Goal: Task Accomplishment & Management: Use online tool/utility

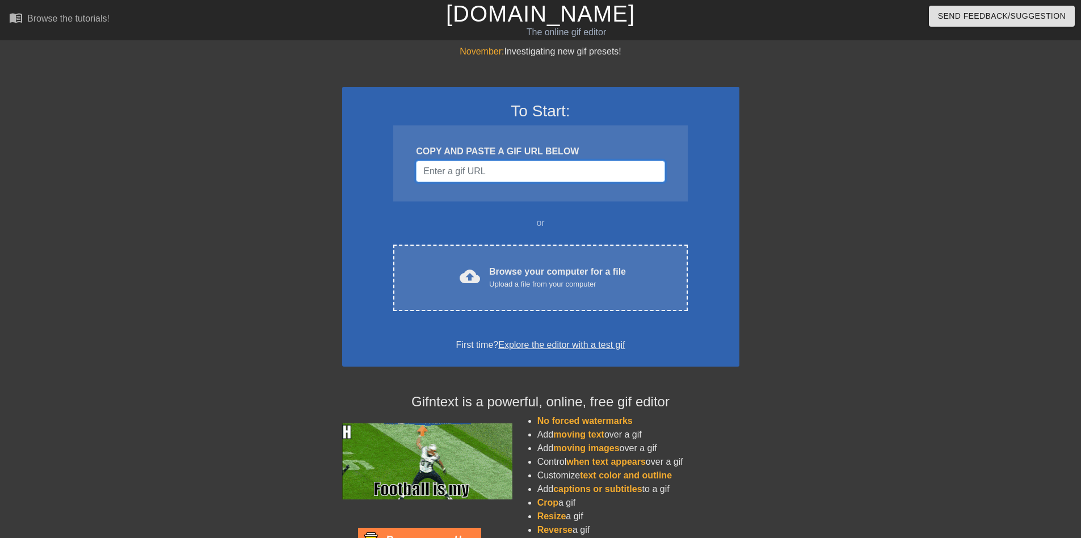
click at [469, 176] on input "Username" at bounding box center [540, 172] width 249 height 22
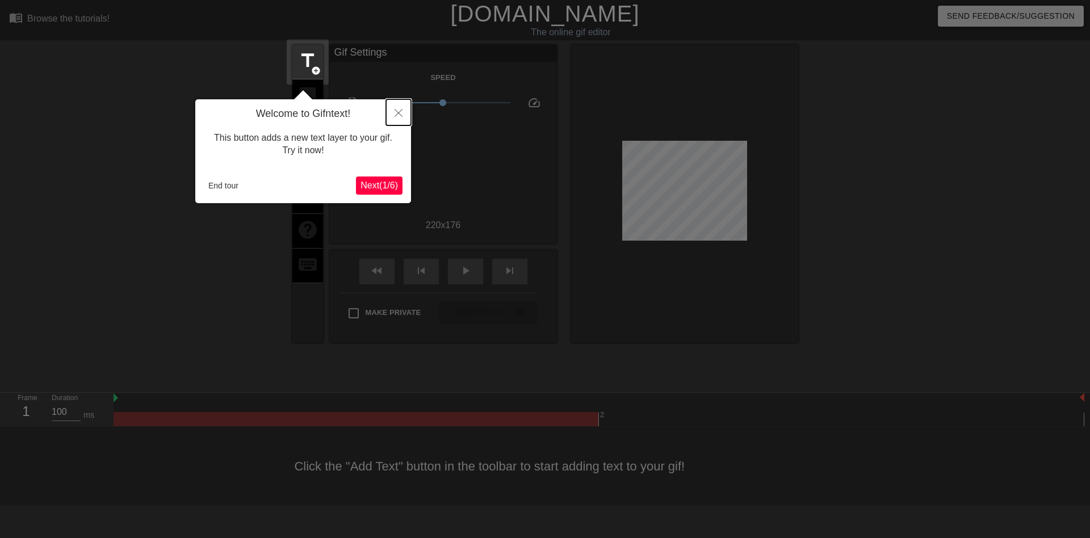
click at [397, 112] on icon "Close" at bounding box center [399, 113] width 8 height 8
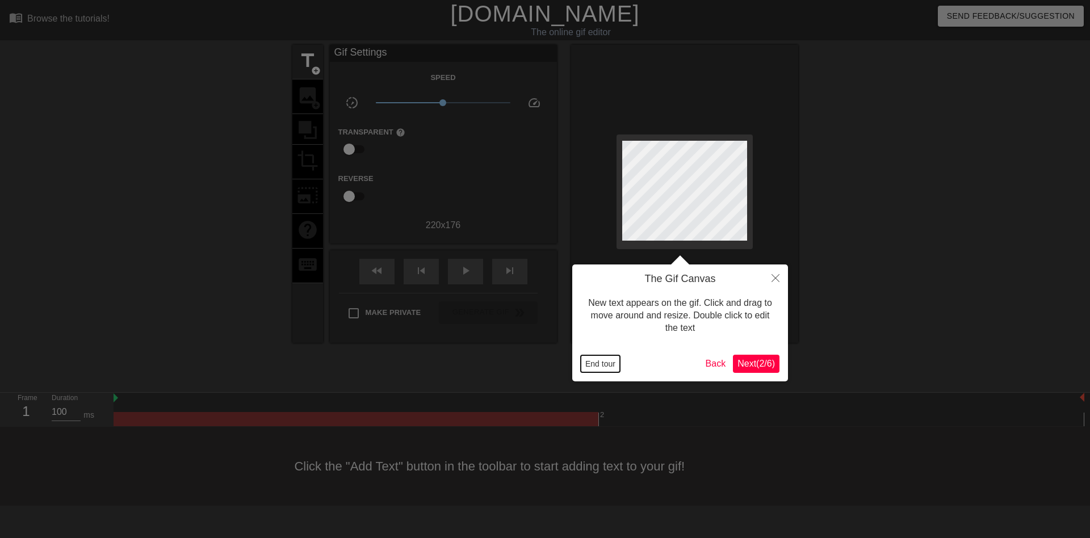
click at [606, 360] on button "End tour" at bounding box center [600, 363] width 39 height 17
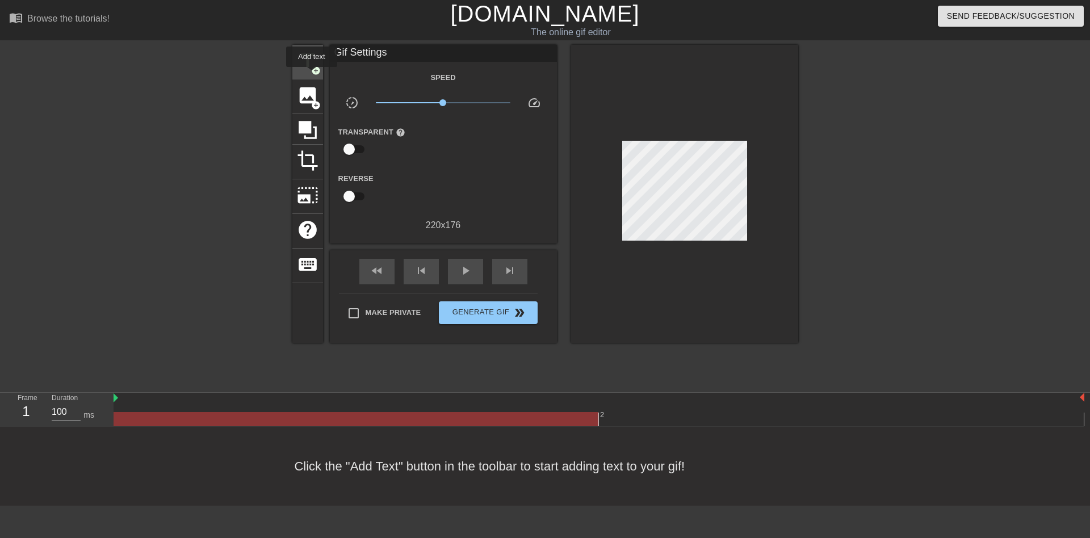
click at [312, 72] on span "add_circle" at bounding box center [316, 71] width 10 height 10
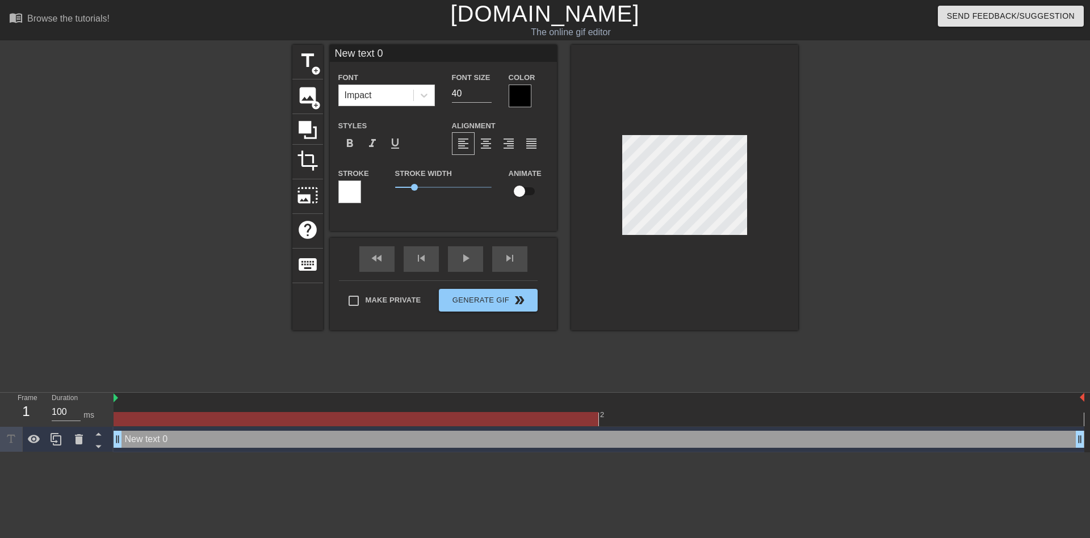
scroll to position [2, 3]
type input "P"
type textarea "P"
type input "PR"
type textarea "PR"
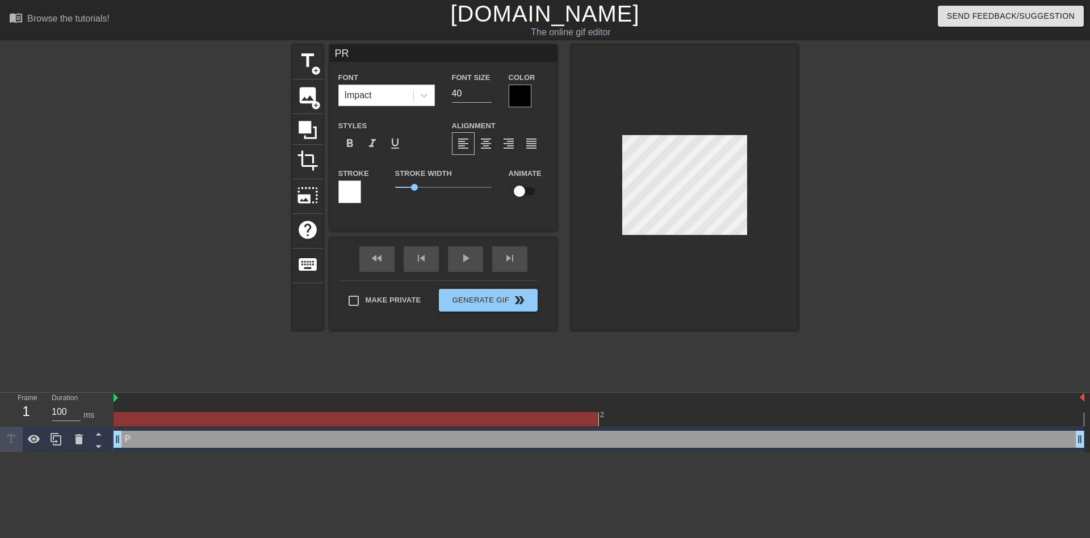
type input "PRI"
type textarea "PRI"
type input "PRIN"
type textarea "PRIN"
type input "PRINT"
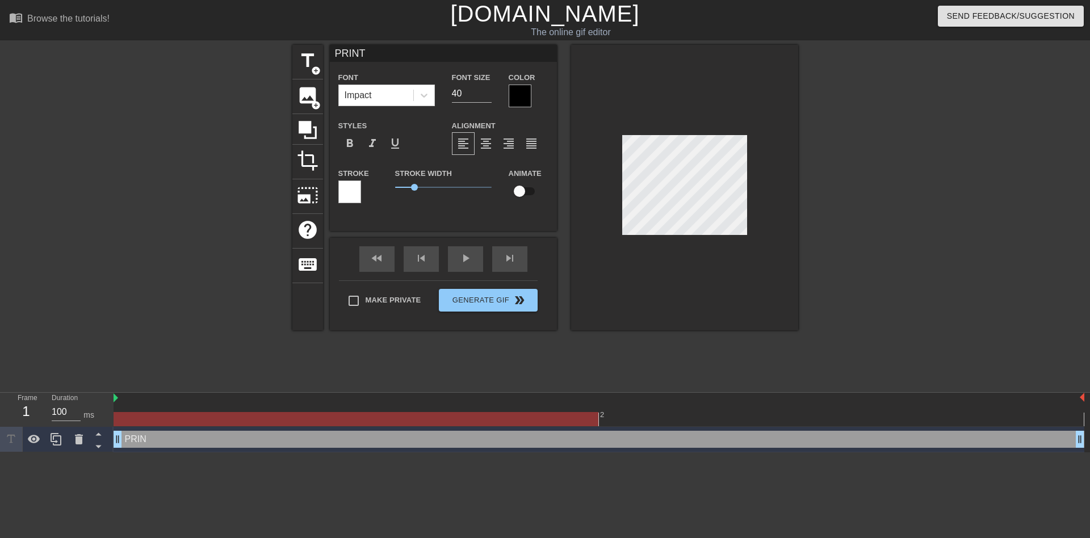
scroll to position [2, 2]
type textarea "PRINT"
click at [520, 91] on div at bounding box center [520, 96] width 23 height 23
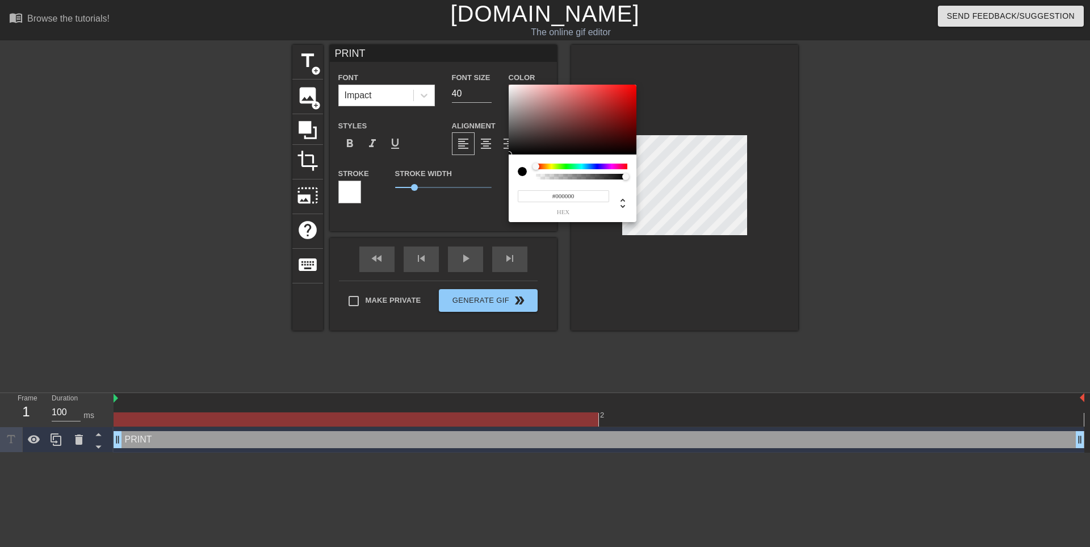
click at [531, 176] on div at bounding box center [527, 171] width 18 height 16
type input "0"
click at [539, 178] on div at bounding box center [582, 177] width 88 height 6
type input "0"
drag, startPoint x: 539, startPoint y: 176, endPoint x: 514, endPoint y: 179, distance: 25.2
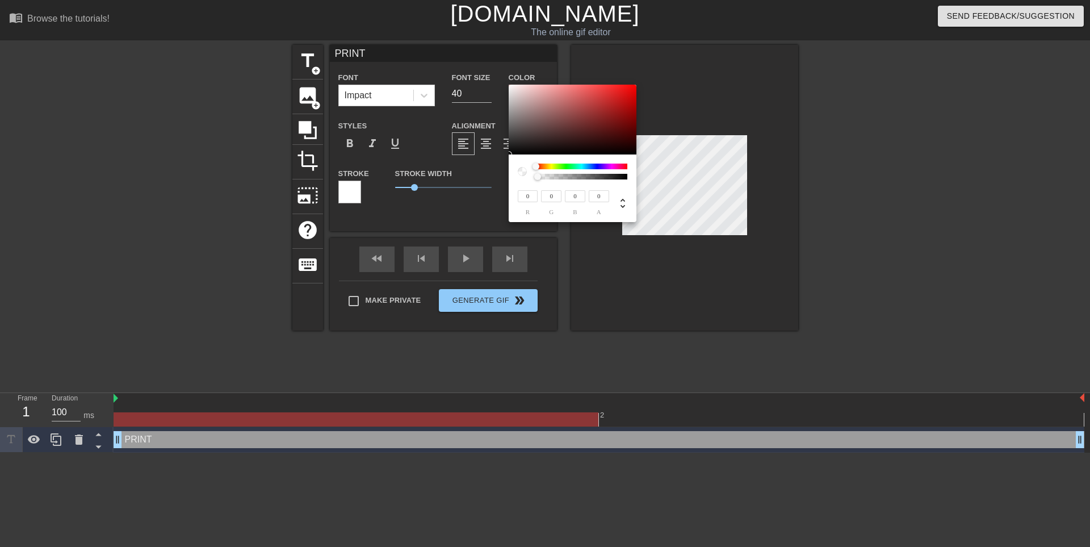
click at [515, 179] on div "0 r 0 g 0 b 0 a" at bounding box center [573, 188] width 128 height 68
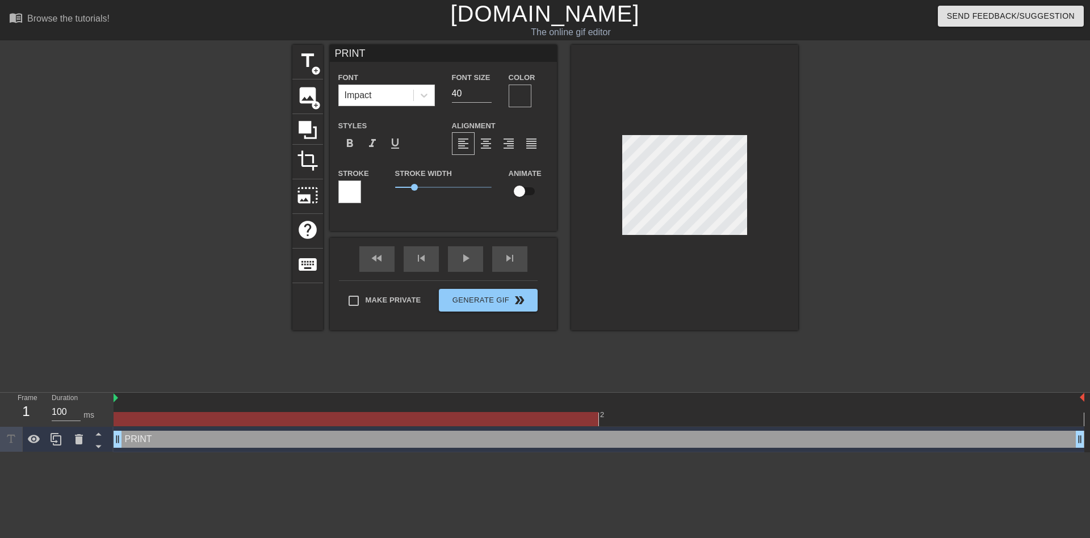
click at [517, 94] on div at bounding box center [520, 96] width 23 height 23
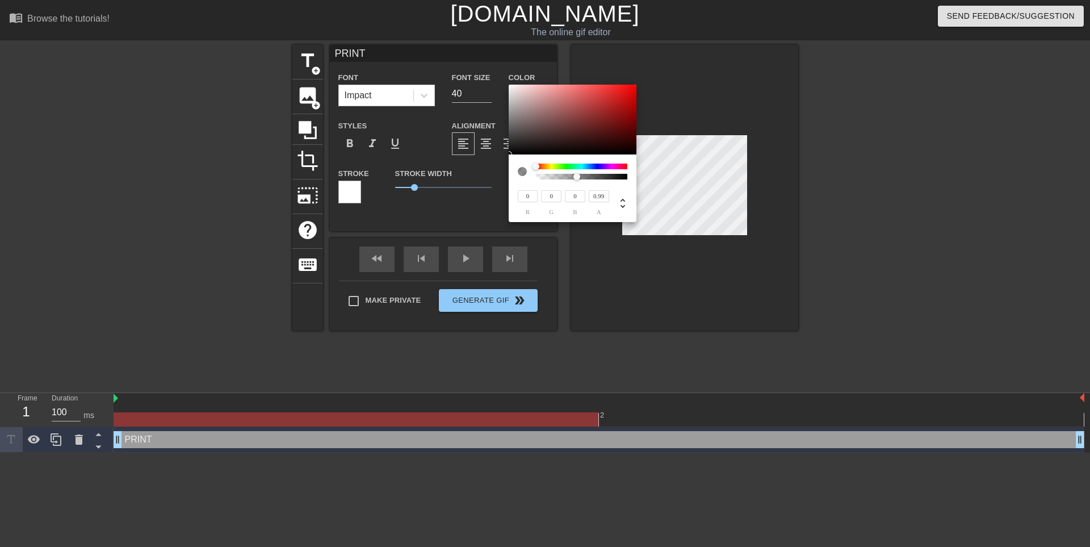
type input "1"
drag, startPoint x: 538, startPoint y: 175, endPoint x: 651, endPoint y: 179, distance: 113.0
click at [648, 179] on div "0 r 0 g 0 b 1 a" at bounding box center [545, 273] width 1090 height 547
type input "17"
type input "6"
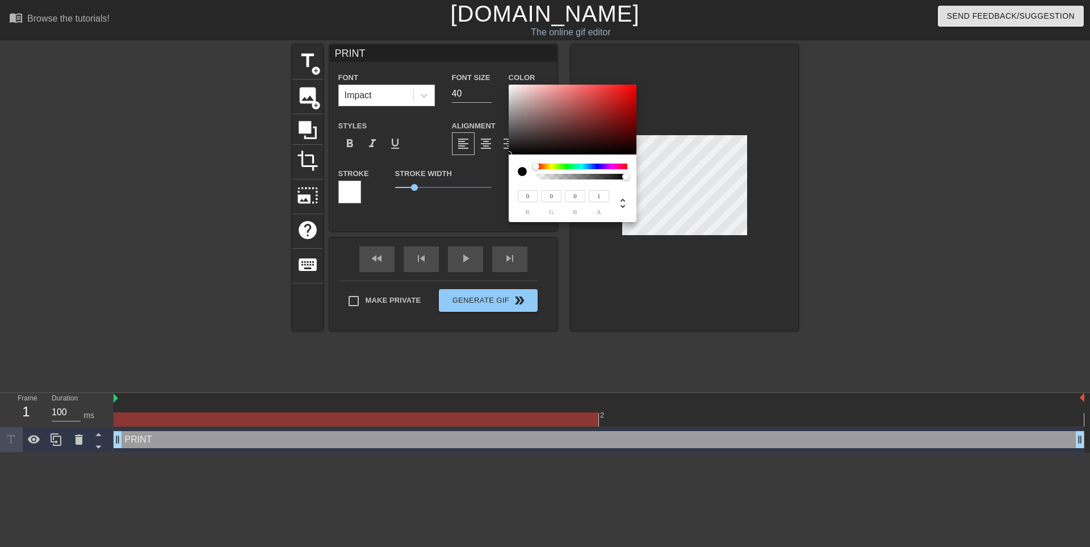
type input "6"
type input "23"
type input "36"
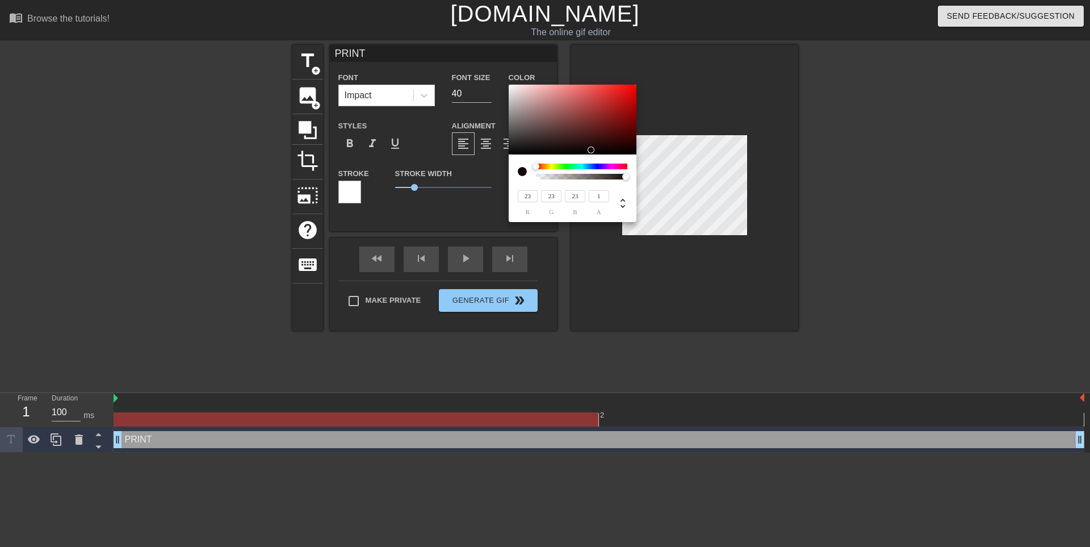
type input "35"
type input "255"
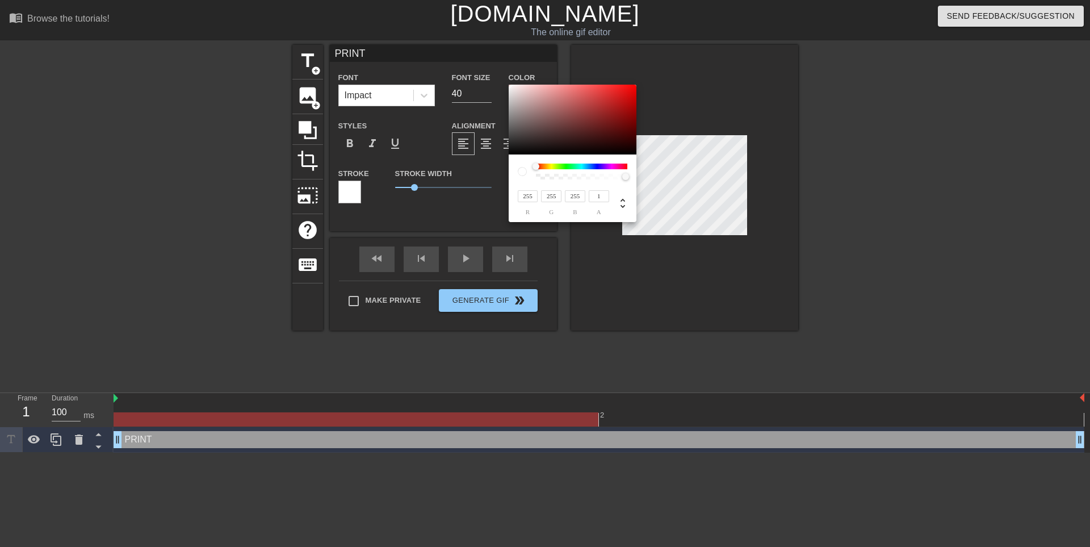
type input "237"
type input "222"
type input "235"
type input "220"
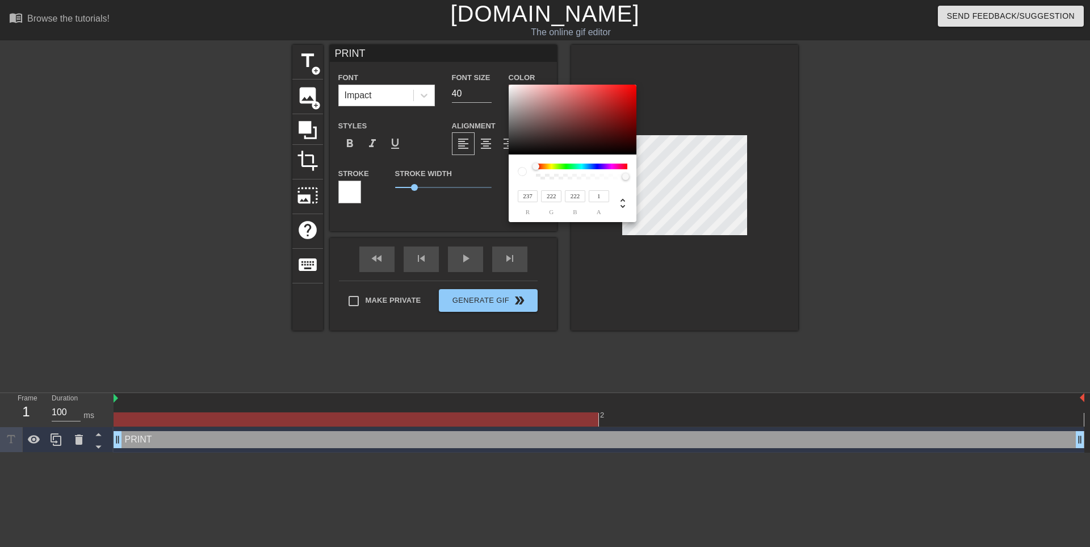
type input "220"
type input "233"
type input "218"
type input "220"
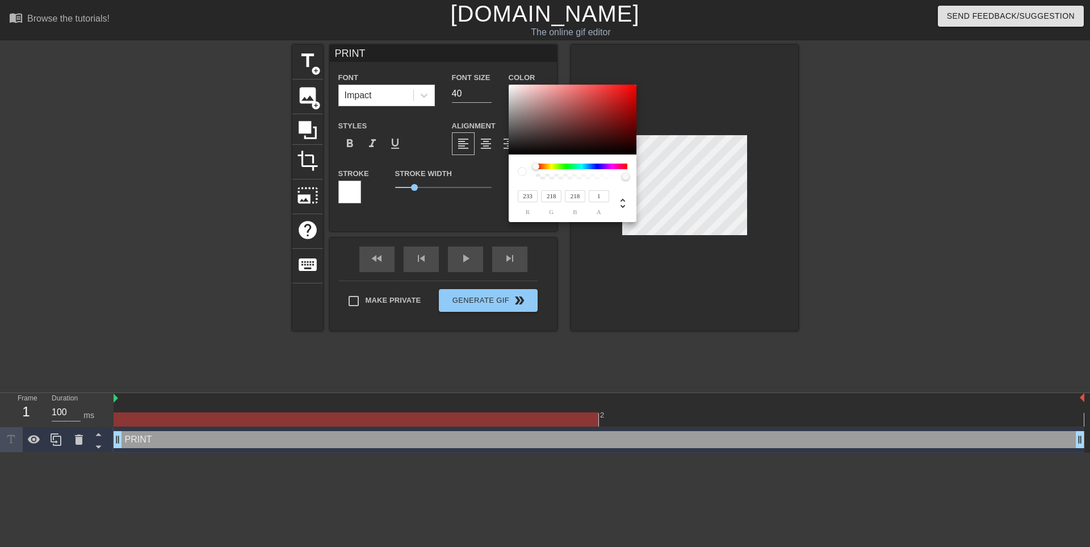
type input "220"
type input "235"
type input "223"
type input "224"
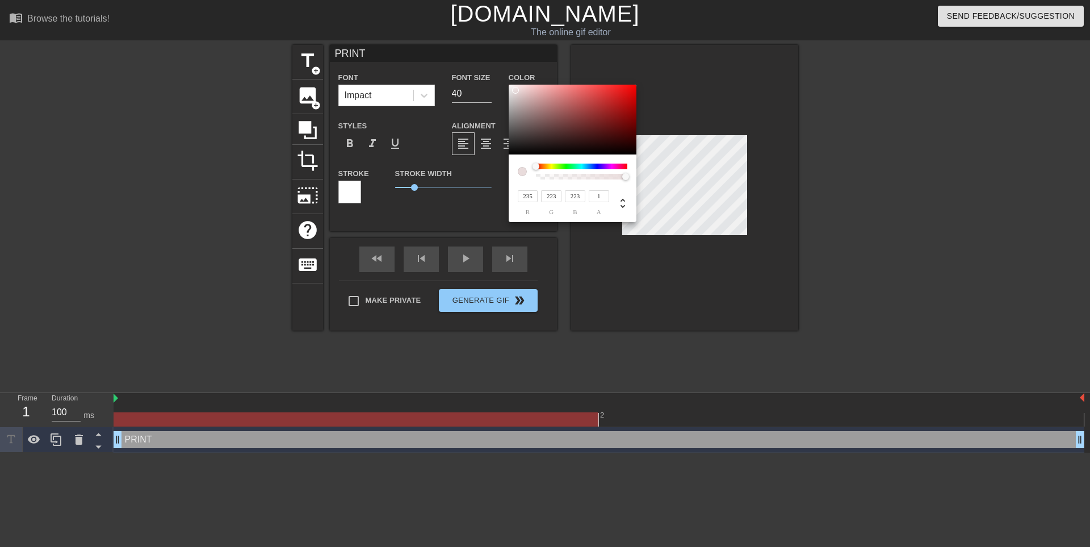
type input "224"
type input "237"
type input "229"
click at [513, 89] on div at bounding box center [515, 90] width 7 height 7
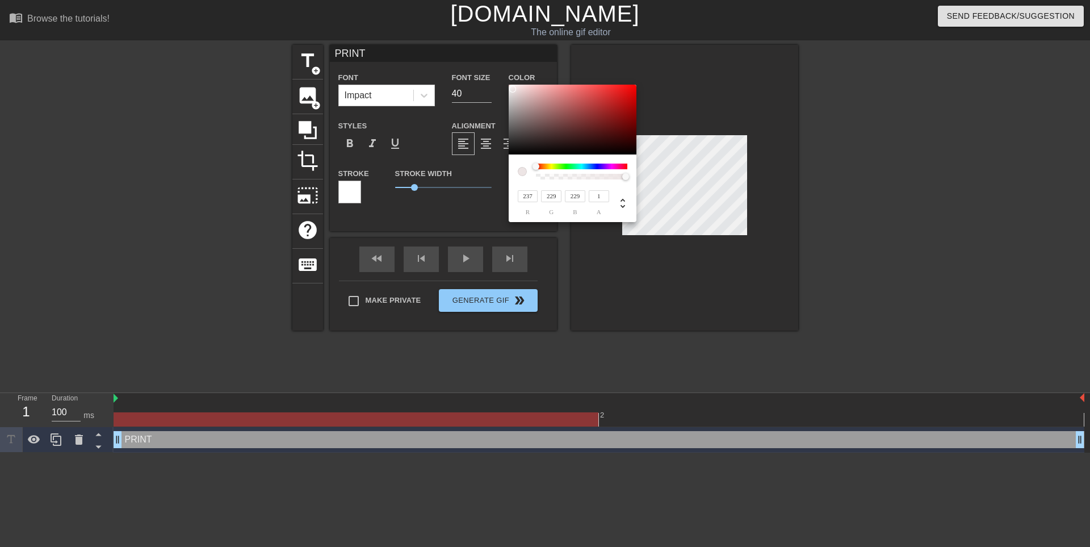
type input "231"
type input "242"
type input "236"
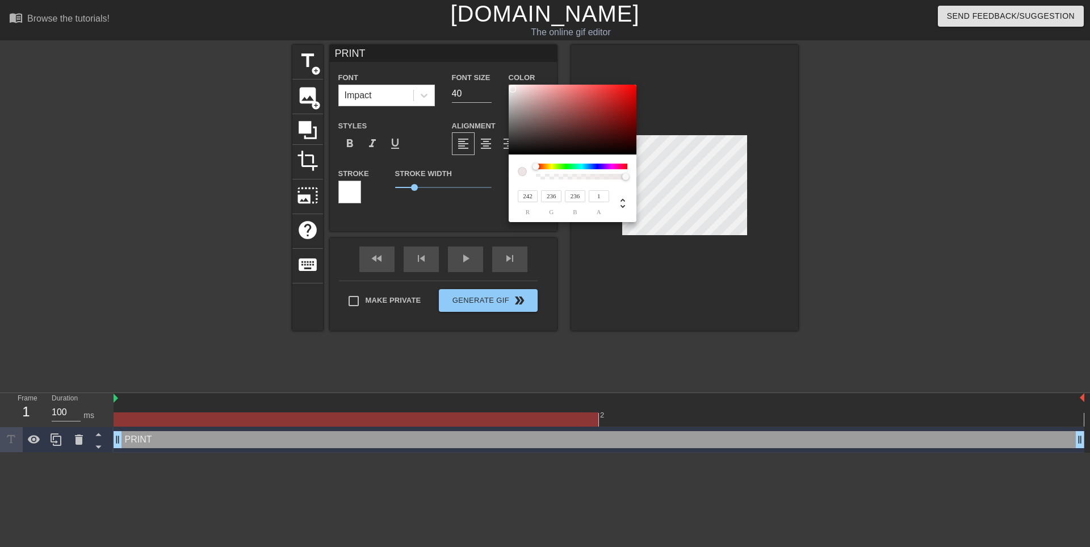
type input "254"
type input "255"
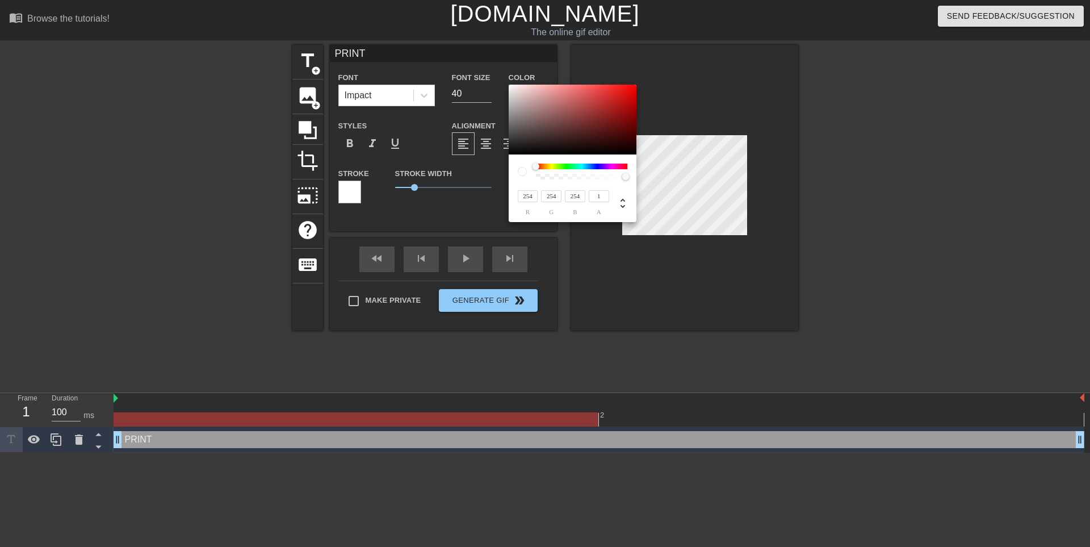
type input "255"
type input "248"
type input "240"
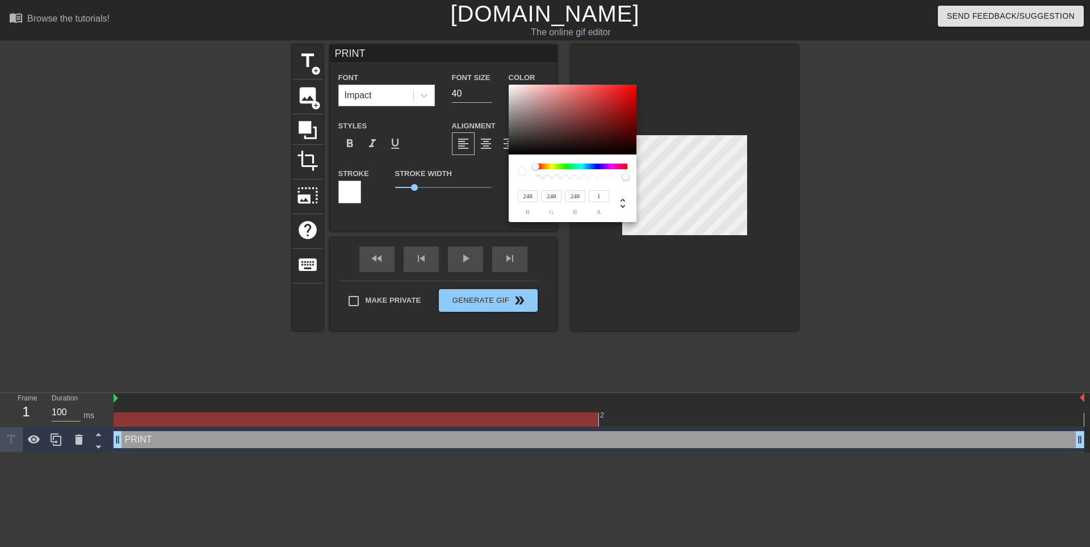
type input "240"
type input "235"
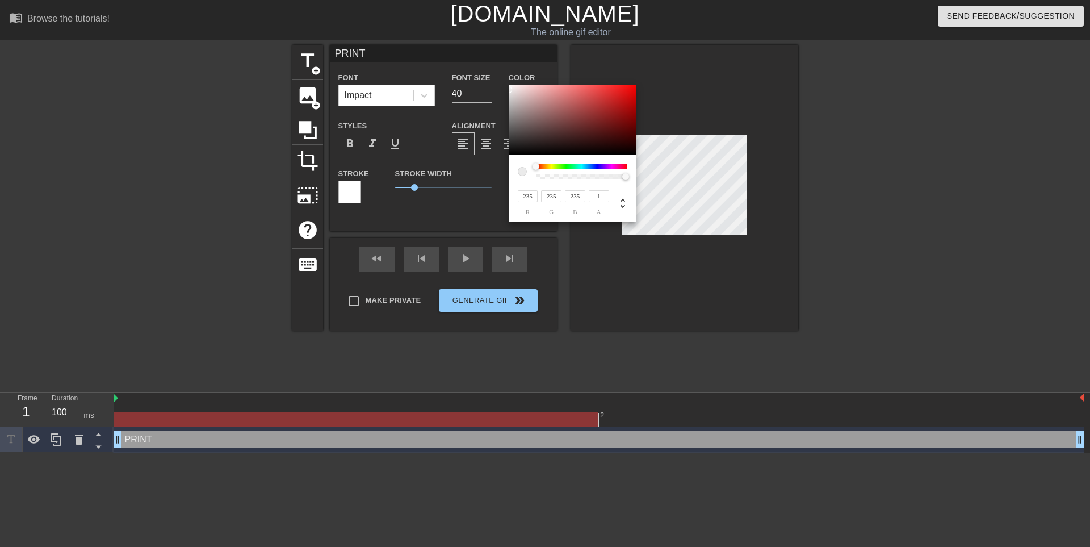
type input "233"
type input "231"
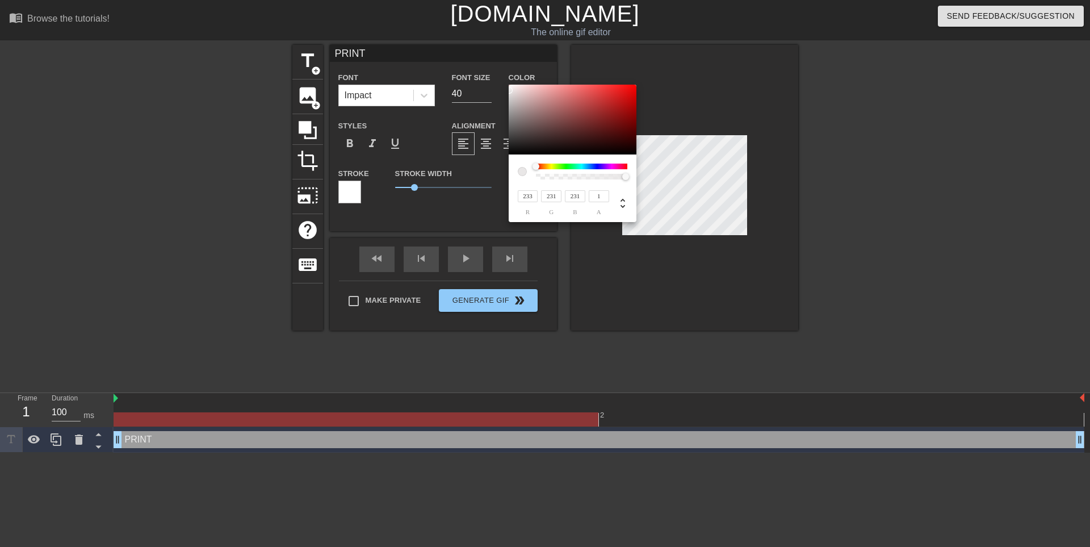
type input "235"
type input "232"
type input "240"
type input "235"
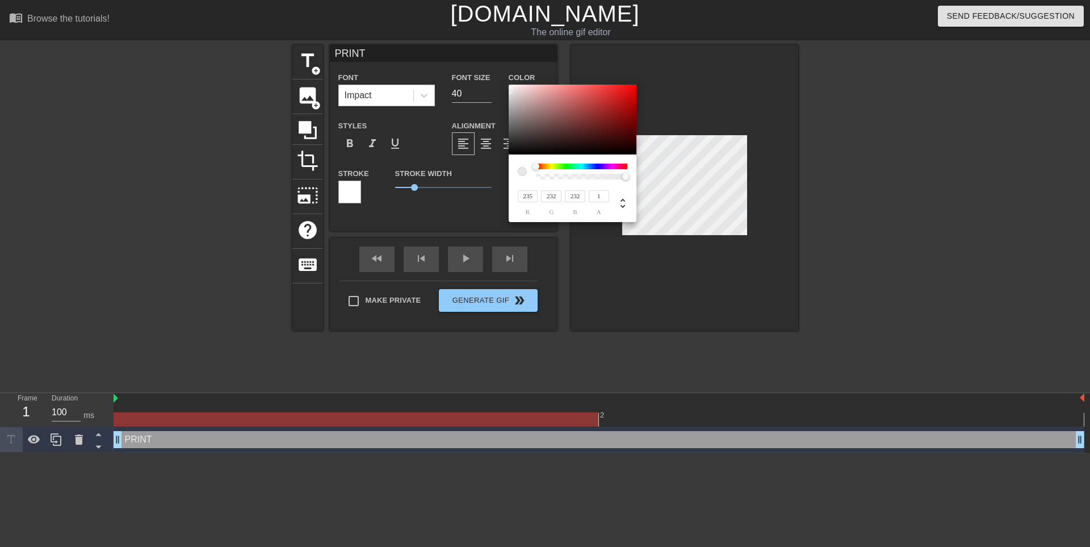
type input "235"
type input "246"
type input "240"
type input "239"
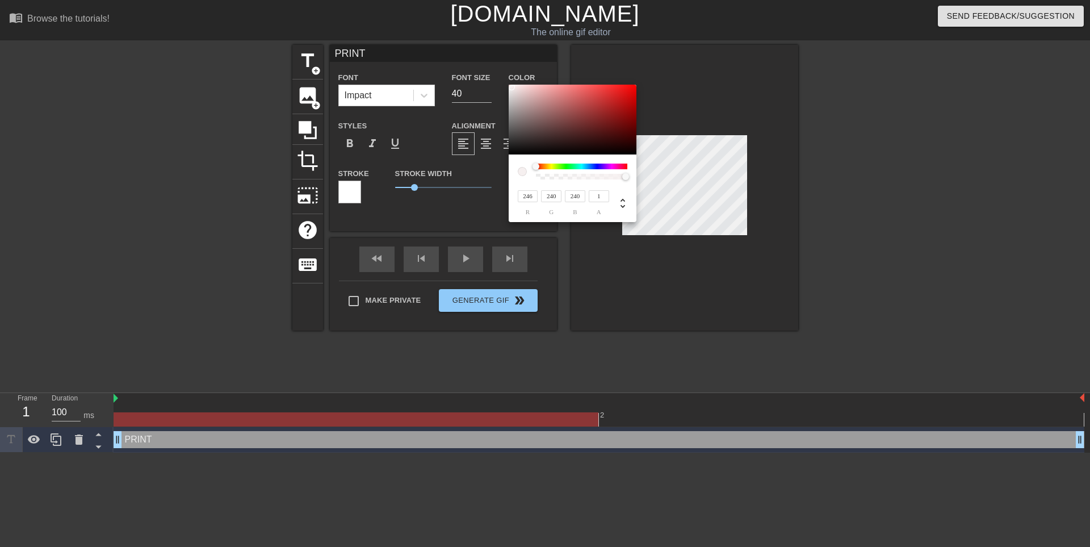
type input "239"
type input "209"
type input "181"
type input "36"
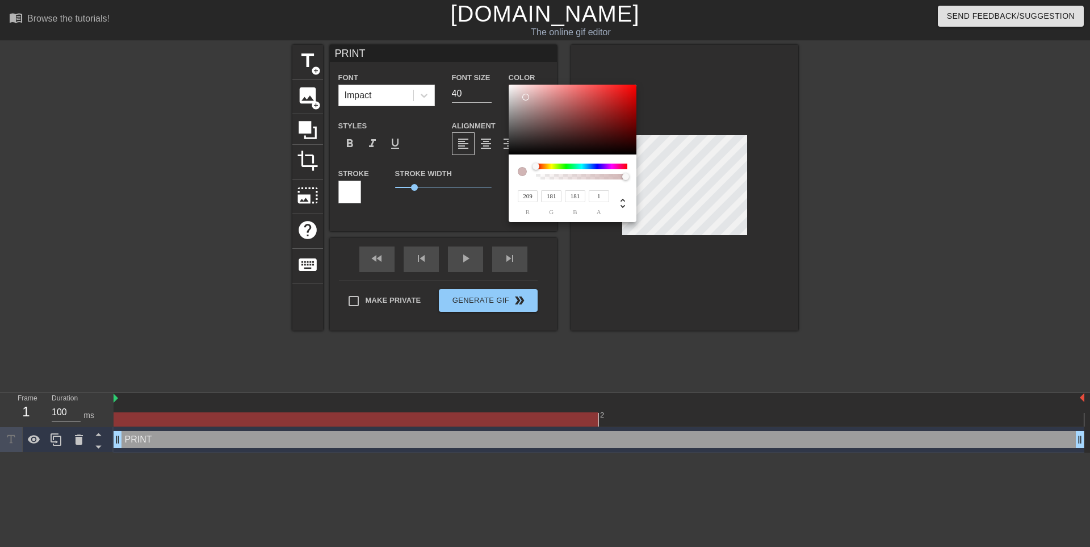
type input "17"
type input "0"
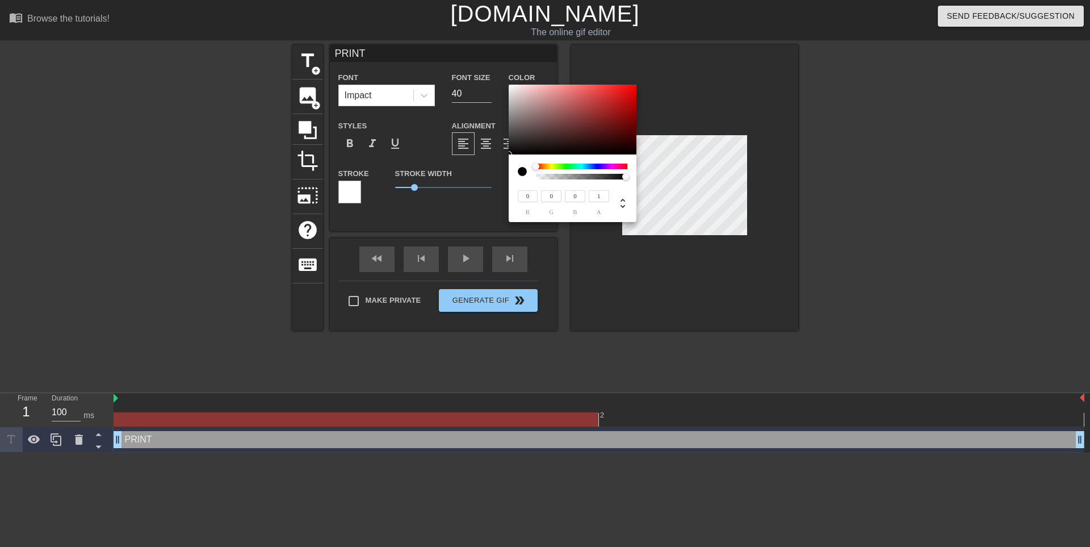
type input "17"
type input "7"
type input "71"
type input "47"
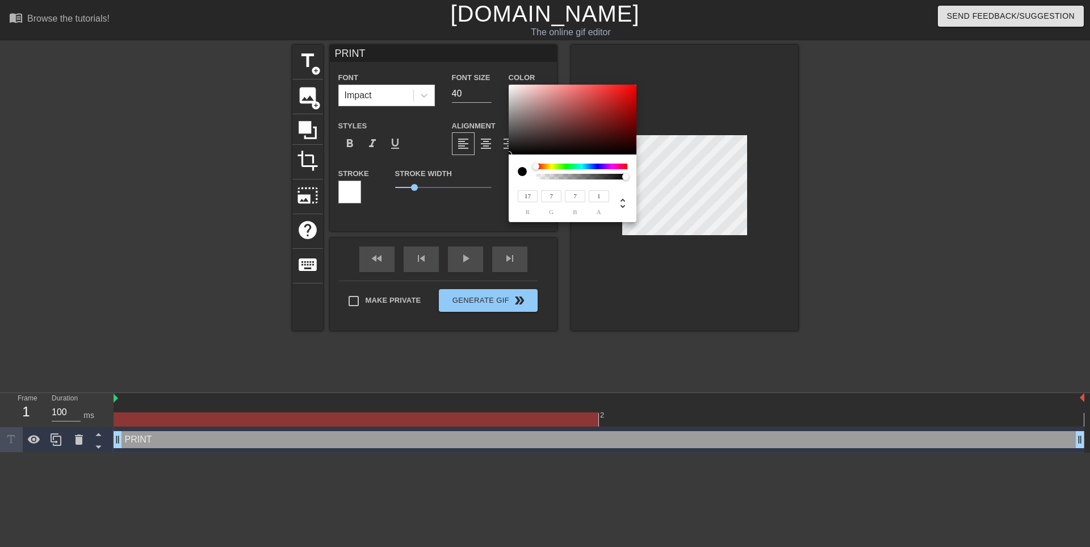
type input "47"
type input "145"
type input "123"
type input "165"
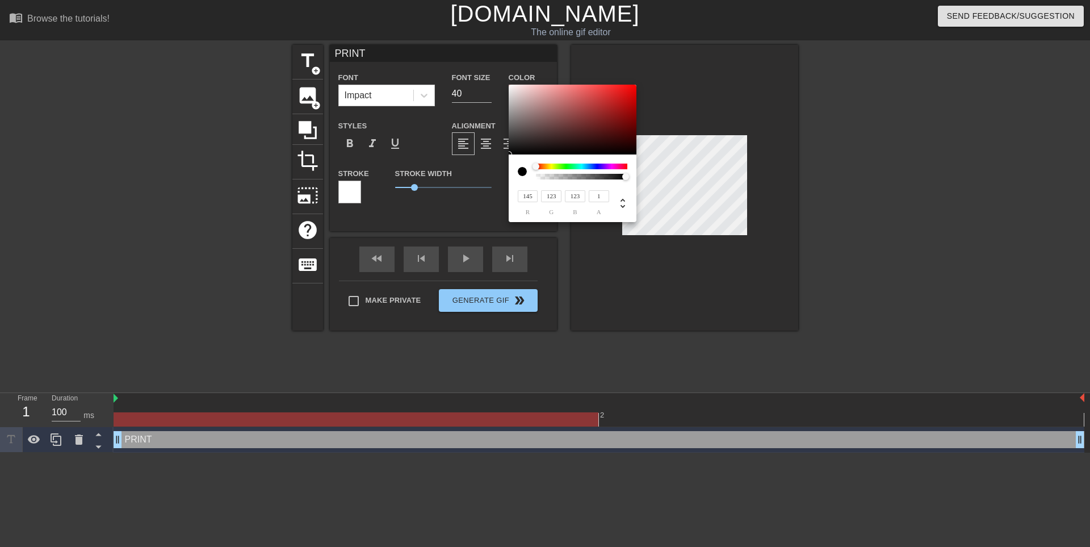
type input "143"
type input "198"
type input "178"
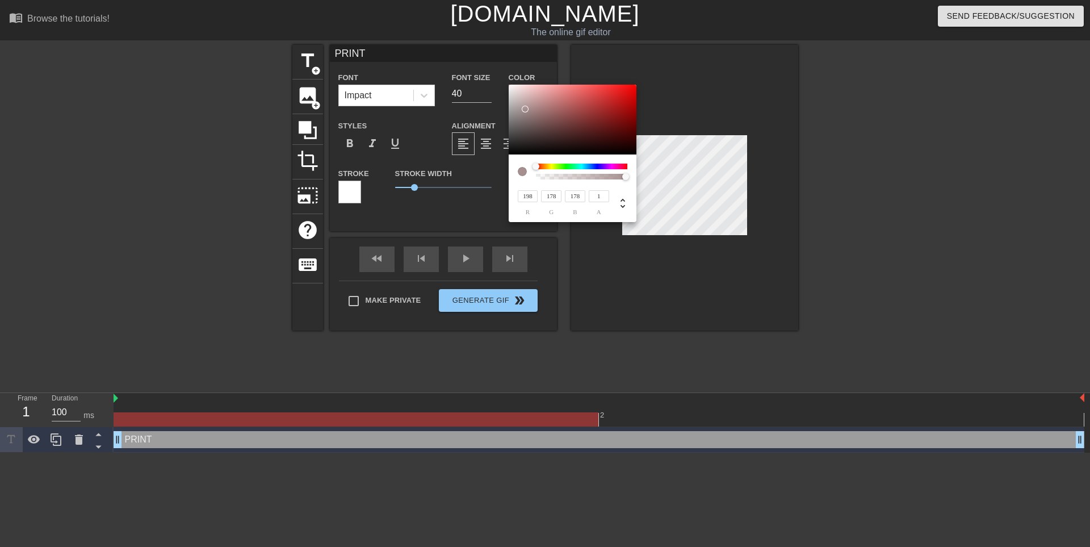
type input "215"
type input "196"
type input "225"
type input "210"
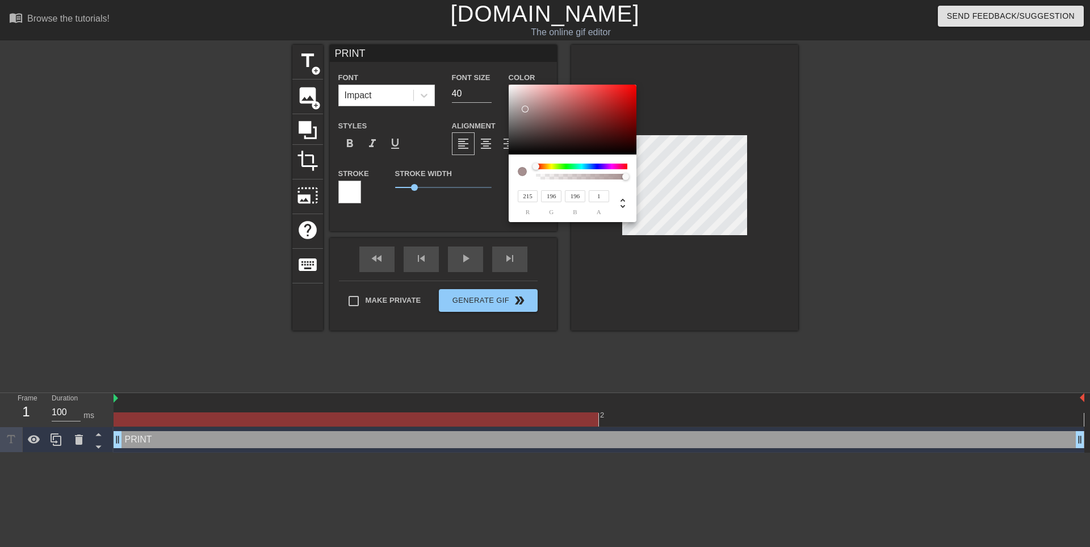
type input "210"
type input "242"
type input "237"
type input "252"
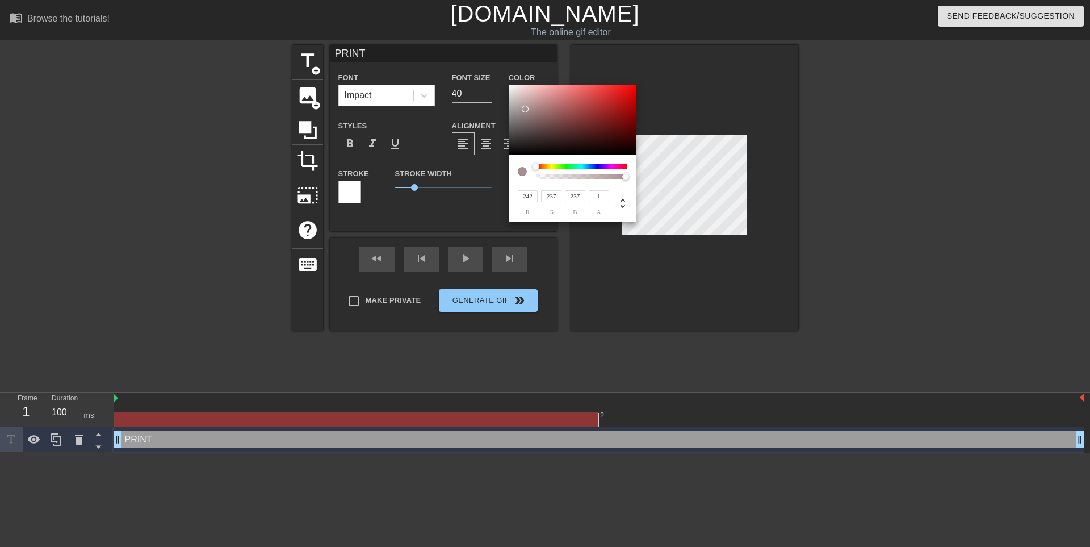
type input "252"
type input "254"
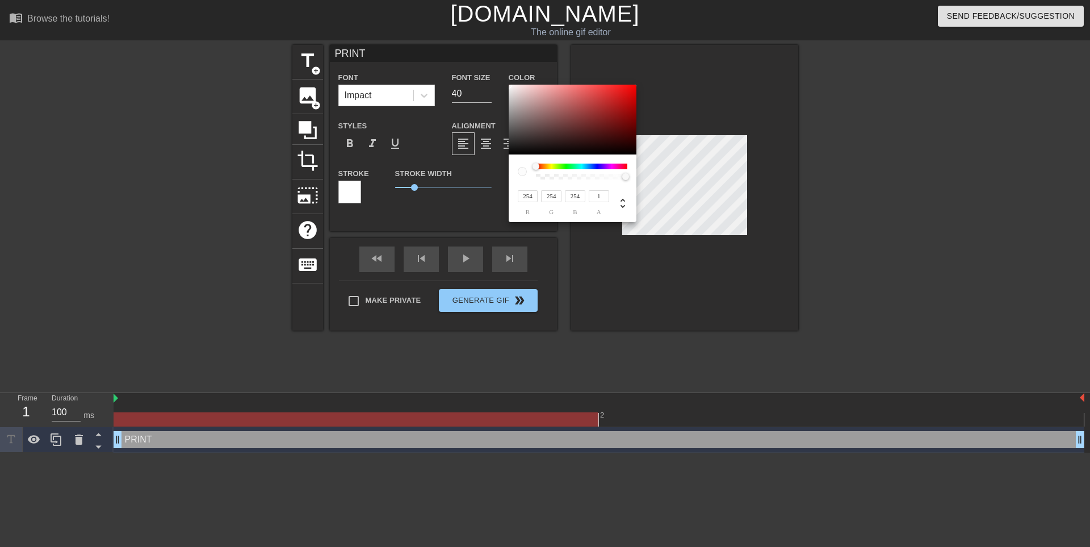
type input "255"
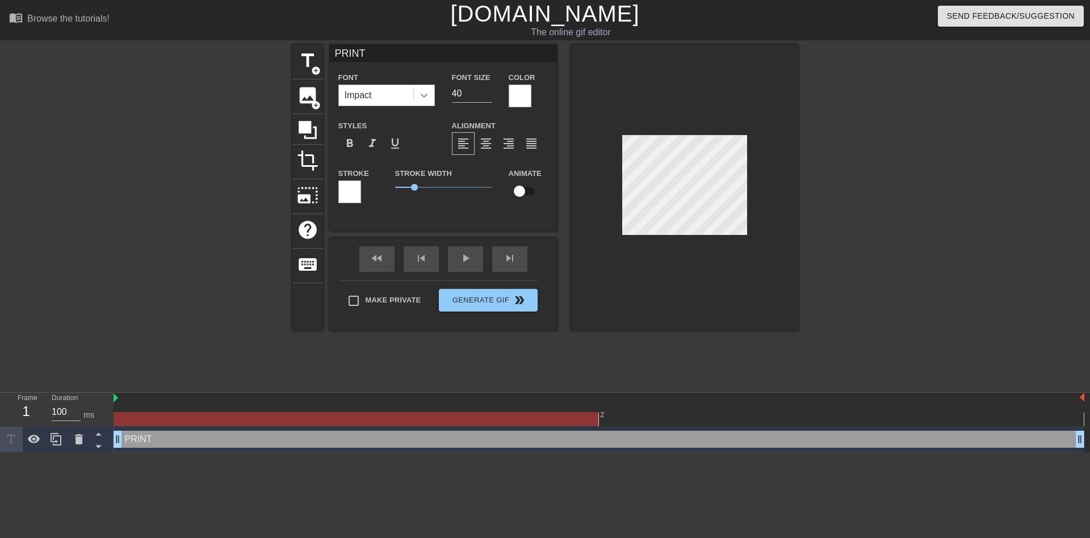
click at [423, 99] on icon at bounding box center [423, 95] width 11 height 11
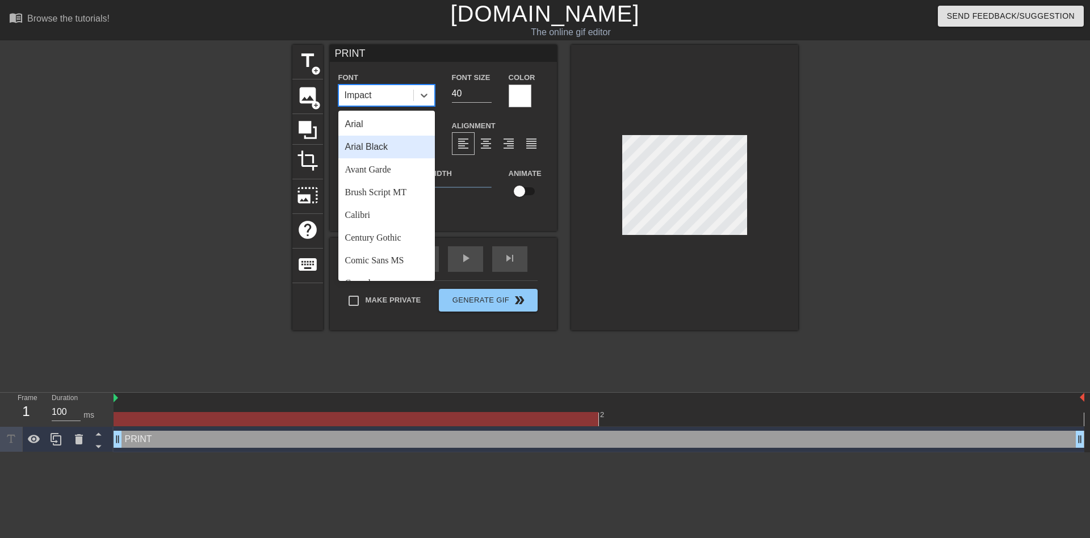
click at [396, 146] on div "Arial Black" at bounding box center [386, 147] width 97 height 23
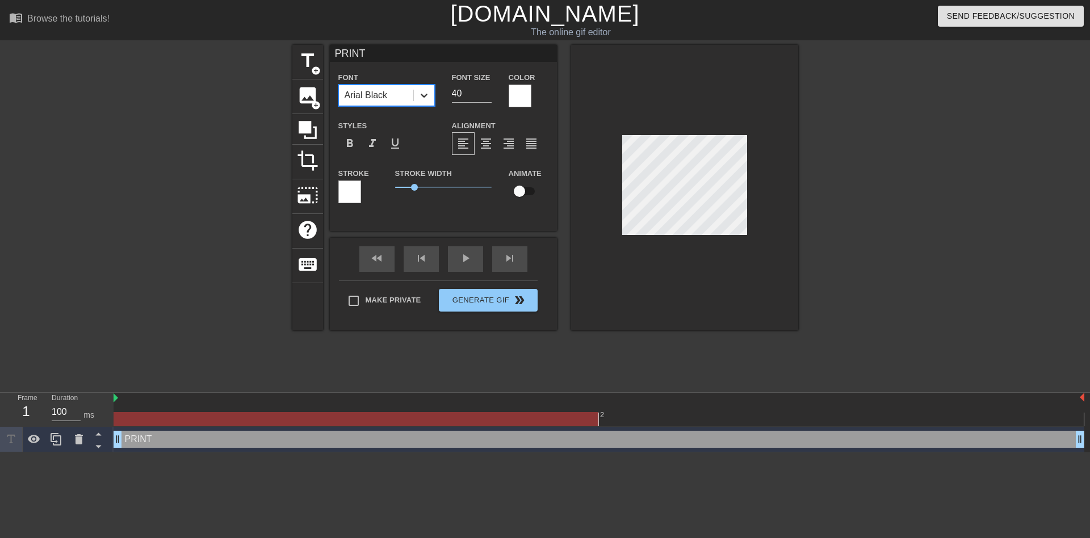
click at [423, 96] on icon at bounding box center [424, 96] width 7 height 4
drag, startPoint x: 417, startPoint y: 187, endPoint x: 375, endPoint y: 184, distance: 42.7
click at [375, 184] on div "Stroke Stroke Width 0 Animate" at bounding box center [443, 189] width 227 height 47
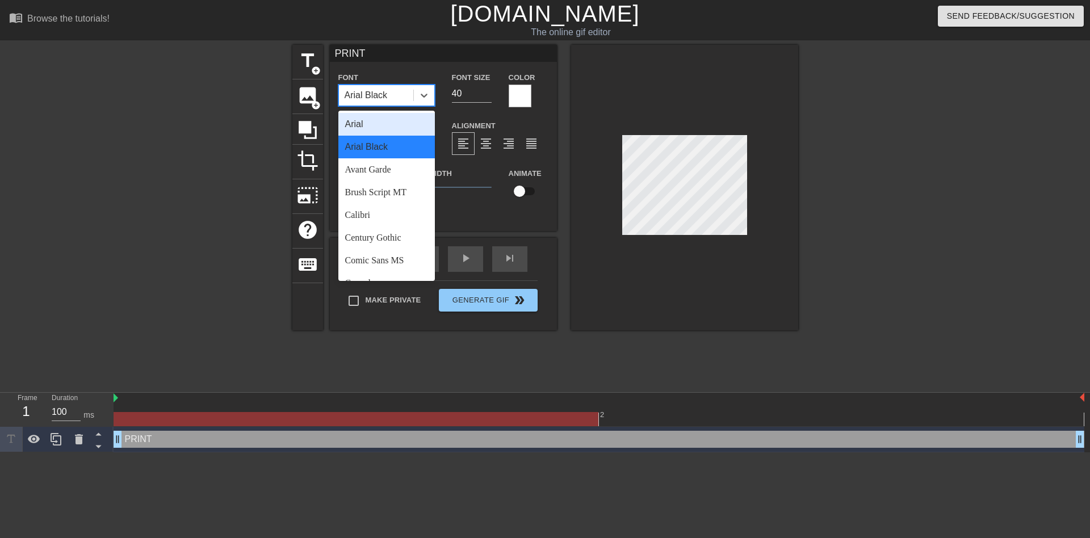
click at [406, 93] on div "Arial Black" at bounding box center [376, 95] width 74 height 20
click at [391, 132] on div "Arial" at bounding box center [386, 124] width 97 height 23
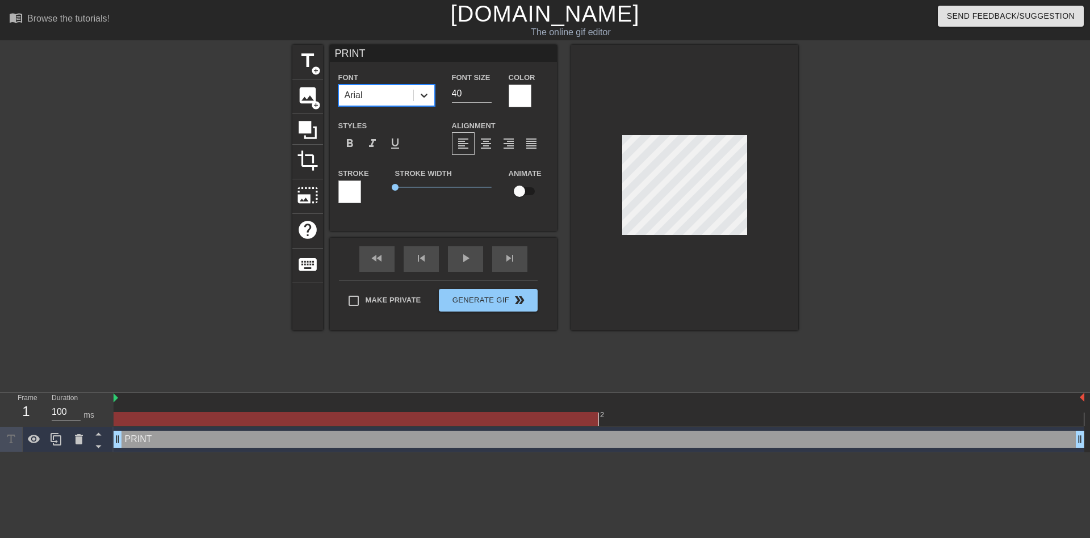
click at [414, 97] on div at bounding box center [424, 95] width 20 height 20
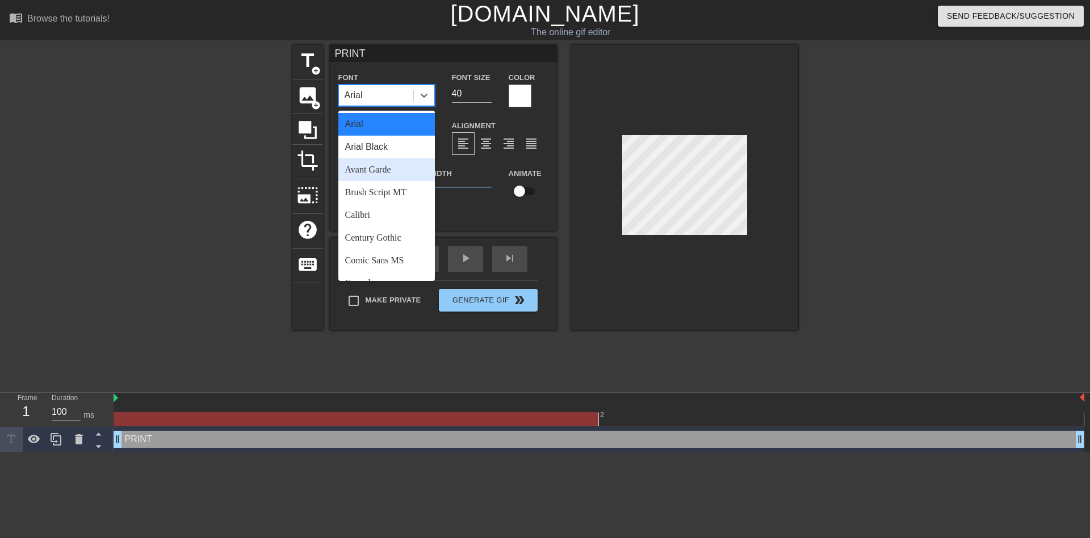
click at [395, 173] on div "Avant Garde" at bounding box center [386, 169] width 97 height 23
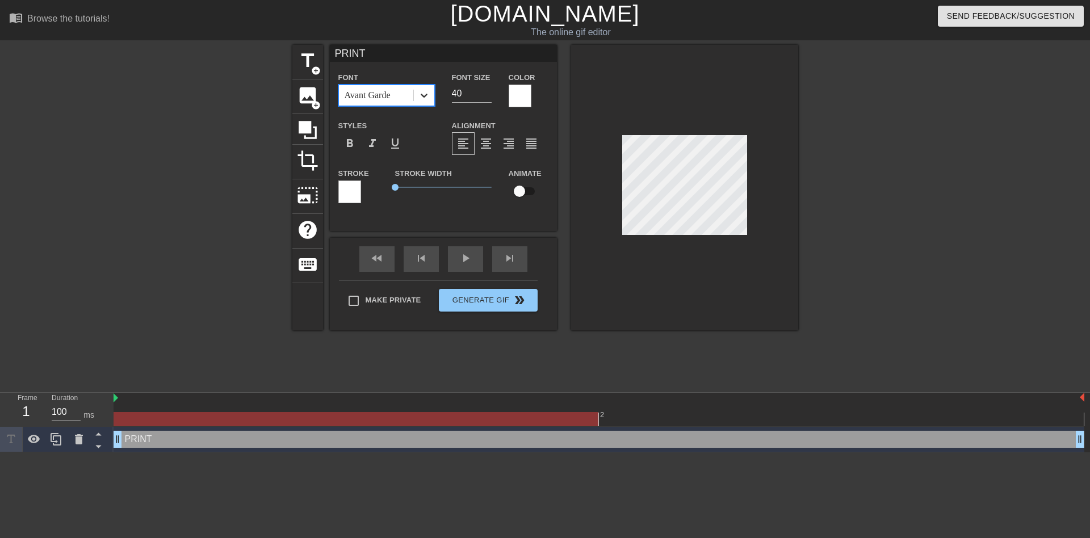
click at [422, 102] on div at bounding box center [424, 95] width 20 height 20
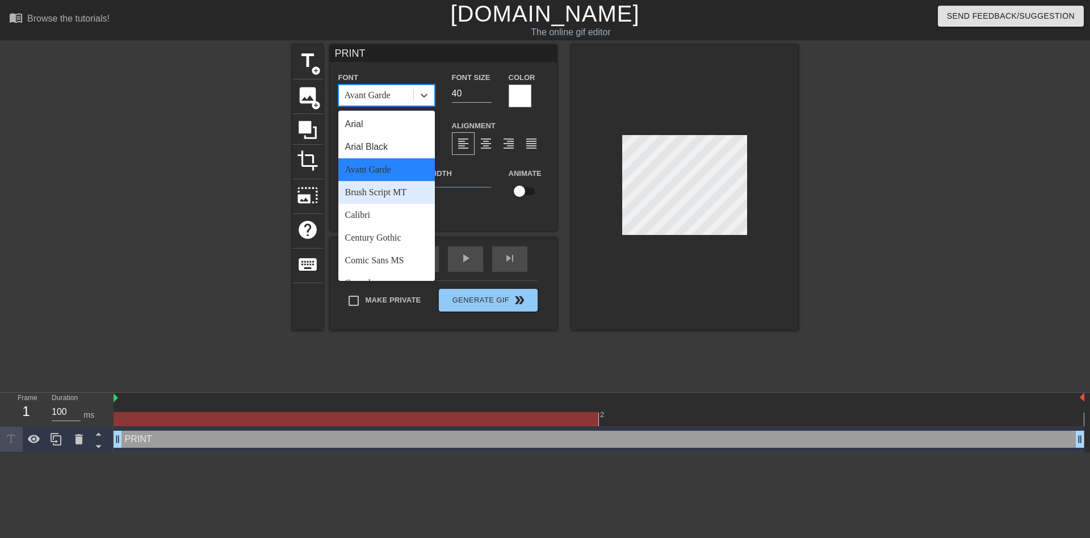
click at [397, 182] on div "Brush Script MT" at bounding box center [386, 192] width 97 height 23
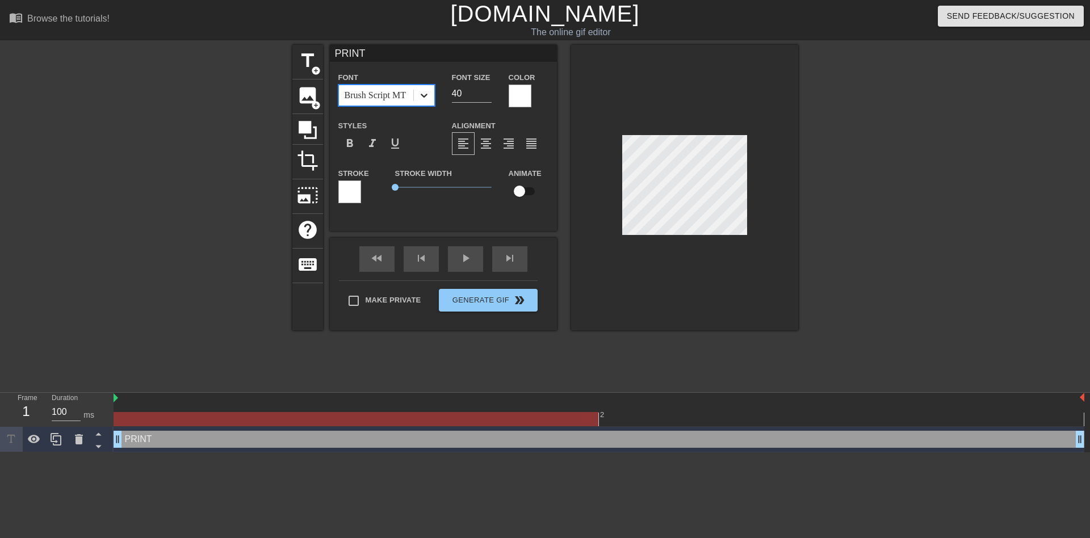
click at [429, 98] on icon at bounding box center [423, 95] width 11 height 11
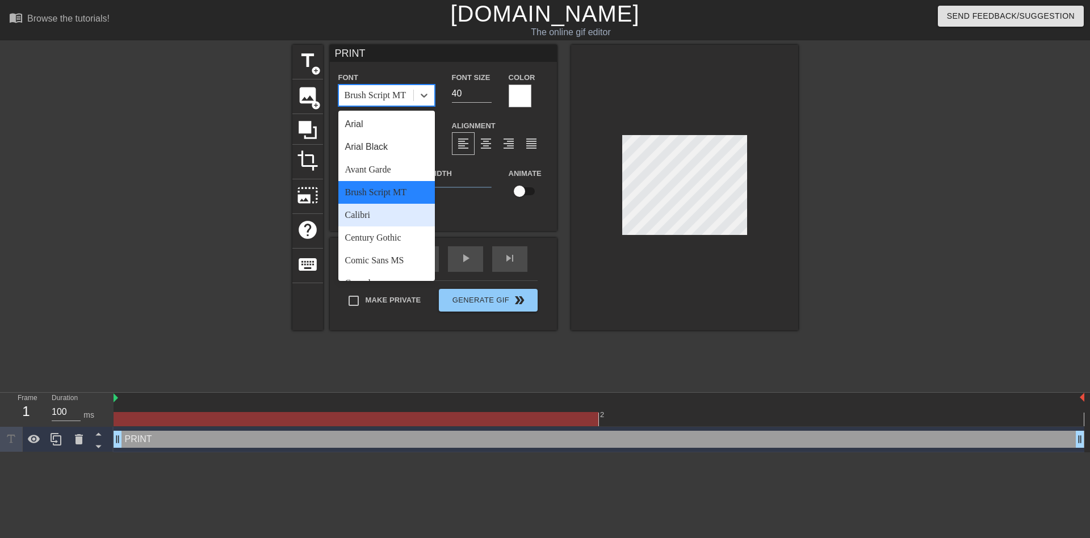
click at [391, 216] on div "Calibri" at bounding box center [386, 215] width 97 height 23
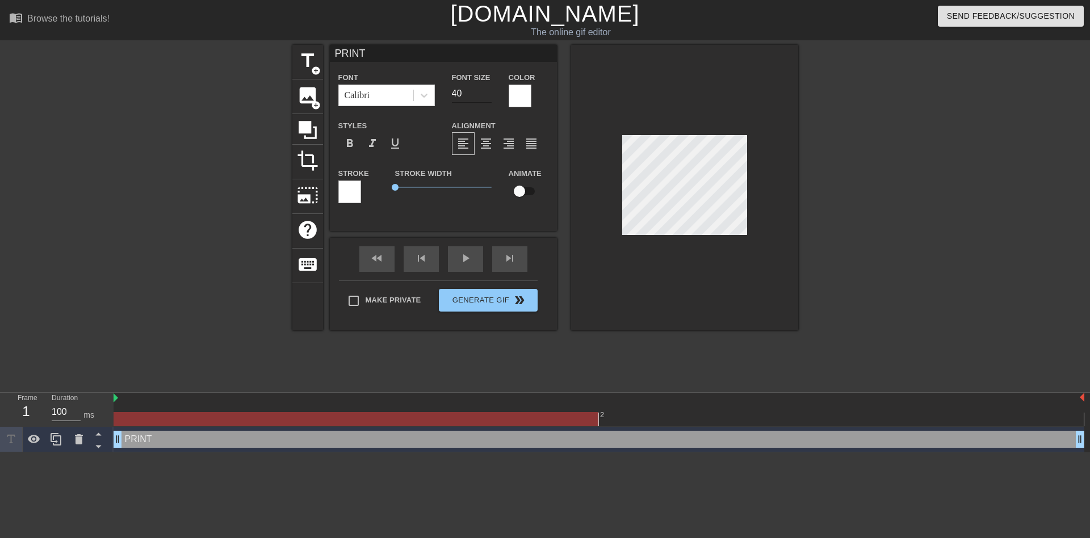
click at [460, 98] on input "40" at bounding box center [472, 94] width 40 height 18
drag, startPoint x: 473, startPoint y: 94, endPoint x: 431, endPoint y: 90, distance: 42.8
click at [432, 94] on div "Font Calibri Font Size 40 Color" at bounding box center [443, 88] width 227 height 37
type input "25"
click at [429, 133] on div "format_bold format_italic format_underline" at bounding box center [386, 143] width 97 height 23
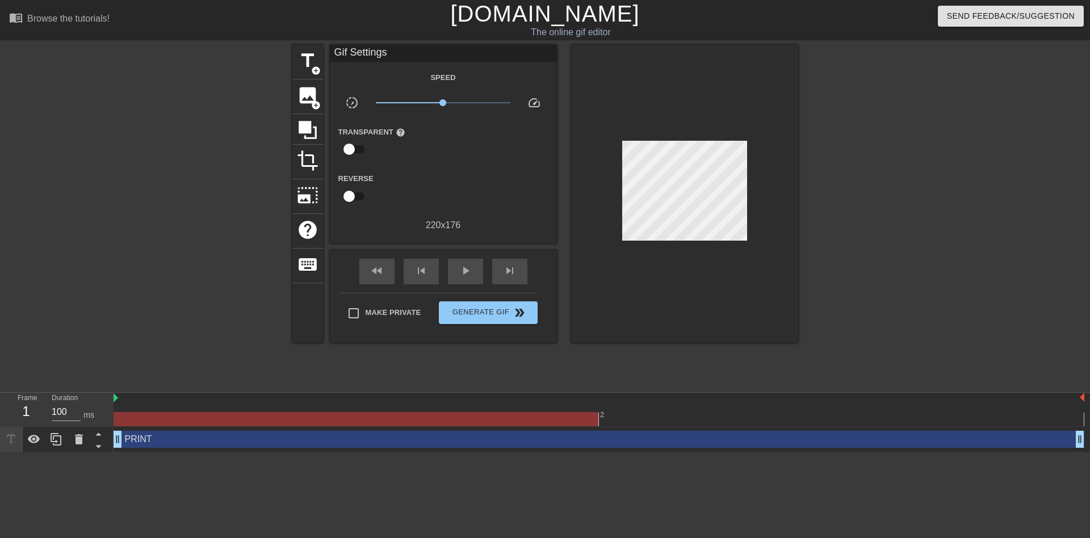
click at [846, 223] on div at bounding box center [897, 215] width 170 height 341
click at [464, 256] on div "fast_rewind skip_previous play_arrow skip_next" at bounding box center [443, 271] width 185 height 43
click at [464, 272] on span "play_arrow" at bounding box center [466, 271] width 14 height 14
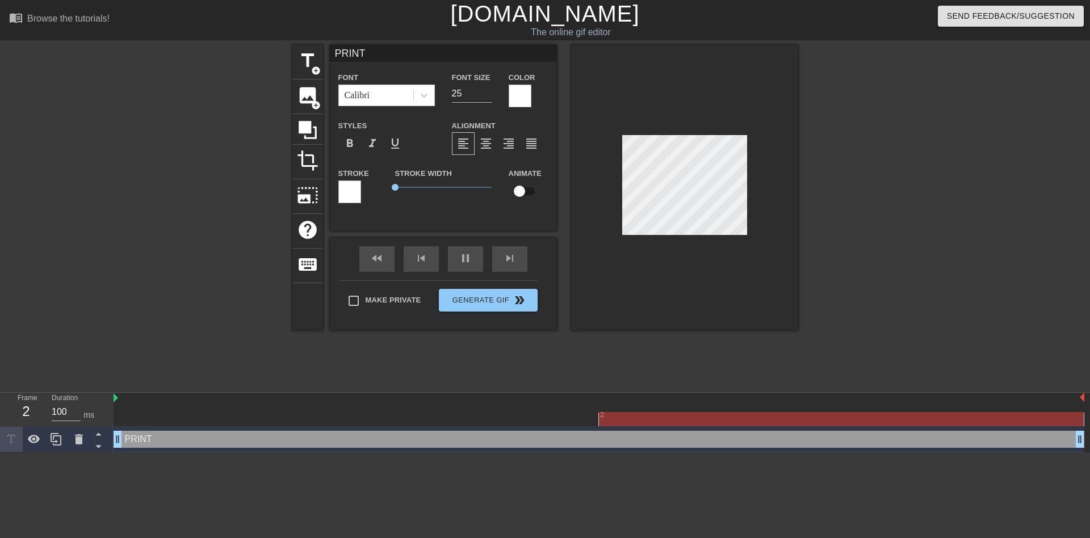
drag, startPoint x: 621, startPoint y: 188, endPoint x: 887, endPoint y: 173, distance: 266.2
click at [887, 173] on div at bounding box center [897, 215] width 170 height 341
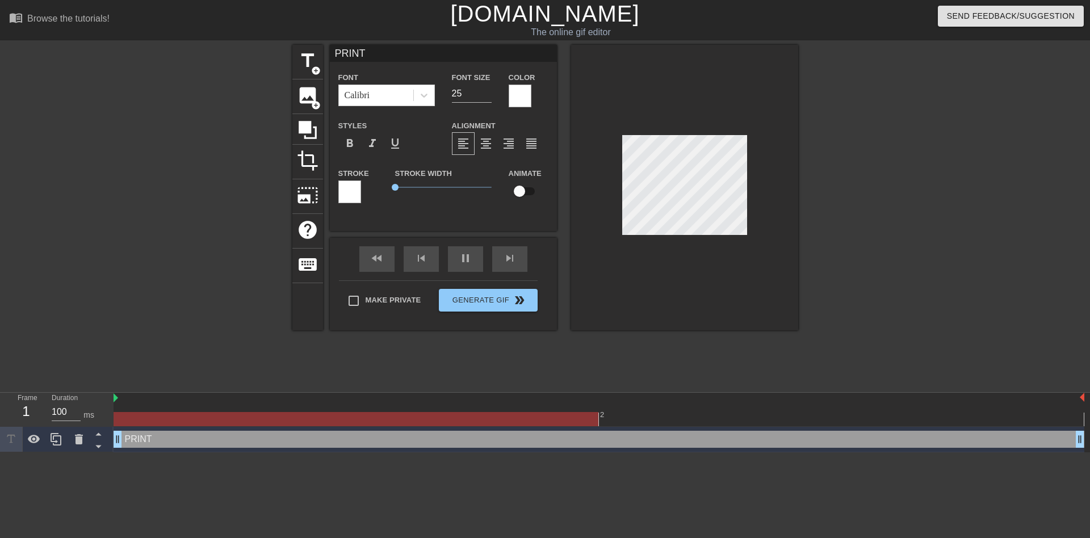
click at [443, 215] on div "PRINT Font Calibri Font Size 25 Color Styles format_bold format_italic format_u…" at bounding box center [443, 138] width 227 height 186
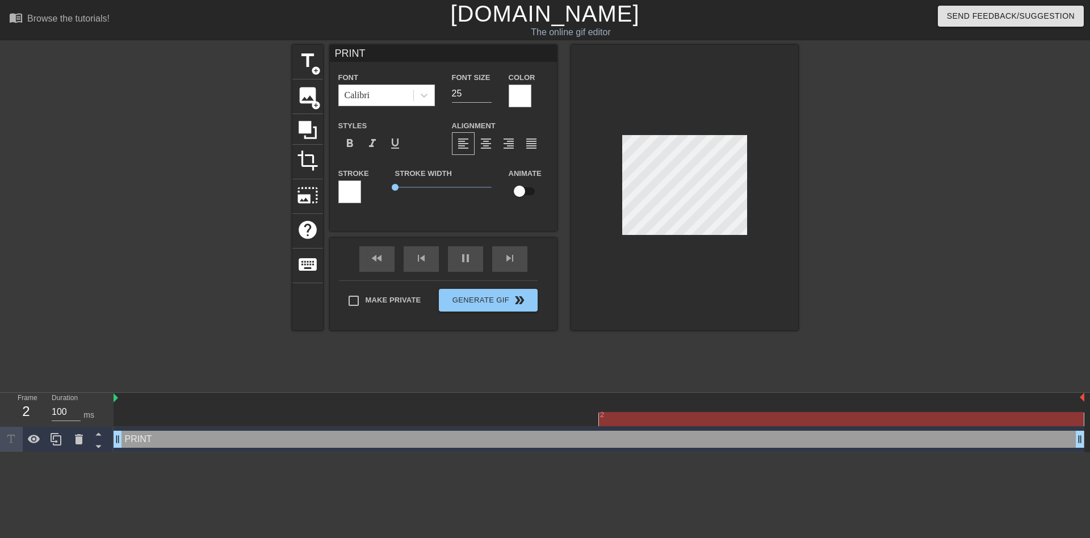
click at [230, 336] on div at bounding box center [193, 215] width 170 height 341
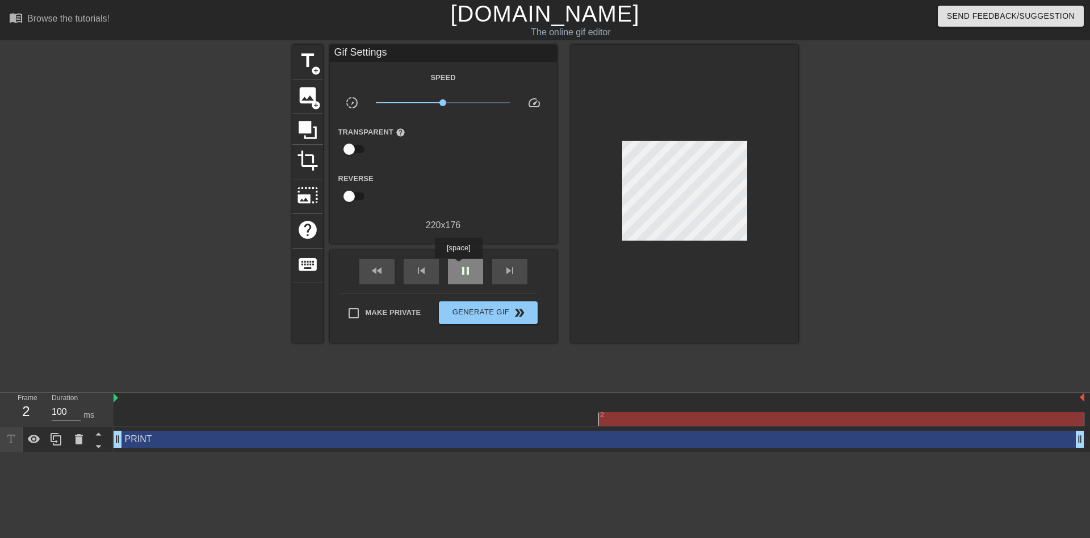
click at [459, 266] on span "pause" at bounding box center [466, 271] width 14 height 14
click at [170, 413] on div at bounding box center [599, 419] width 971 height 14
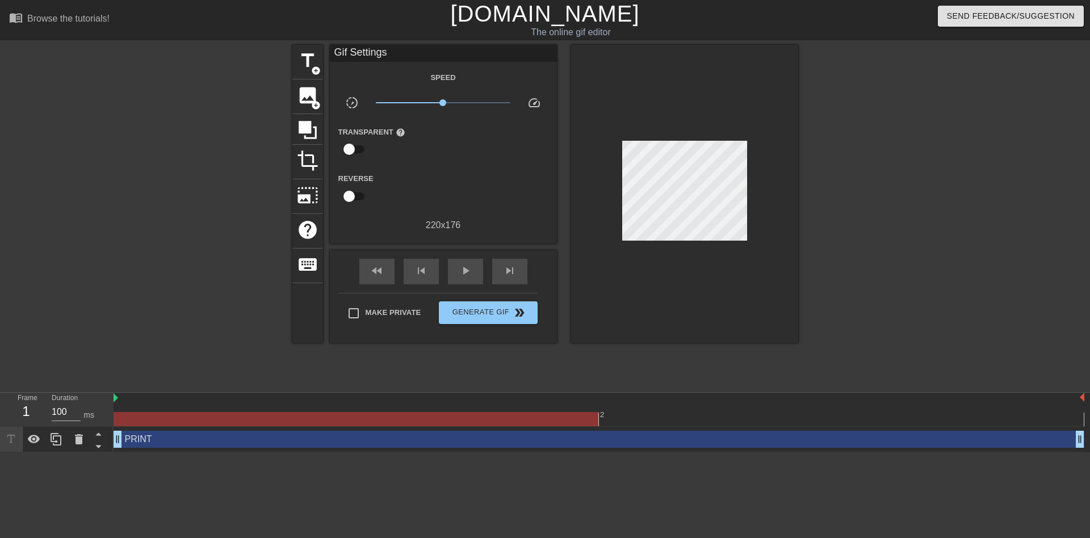
drag, startPoint x: 142, startPoint y: 444, endPoint x: 90, endPoint y: 325, distance: 130.2
click at [90, 325] on div "title add_circle image add_circle crop photo_size_select_large help keyboard Gi…" at bounding box center [545, 215] width 1090 height 341
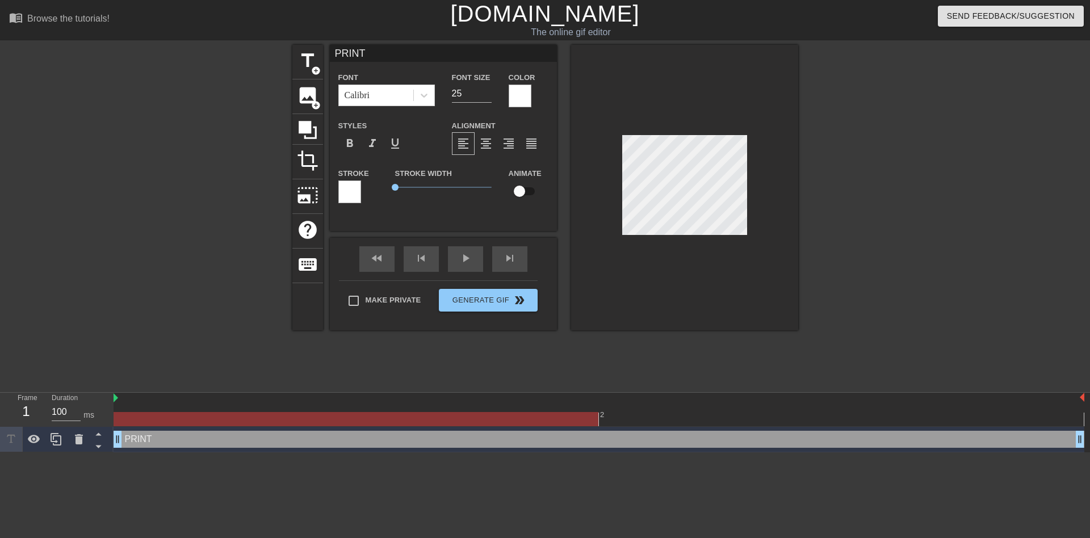
click at [445, 221] on div "PRINT Font Calibri Font Size 25 Color Styles format_bold format_italic format_u…" at bounding box center [443, 138] width 227 height 186
click at [315, 94] on span "image" at bounding box center [308, 96] width 22 height 22
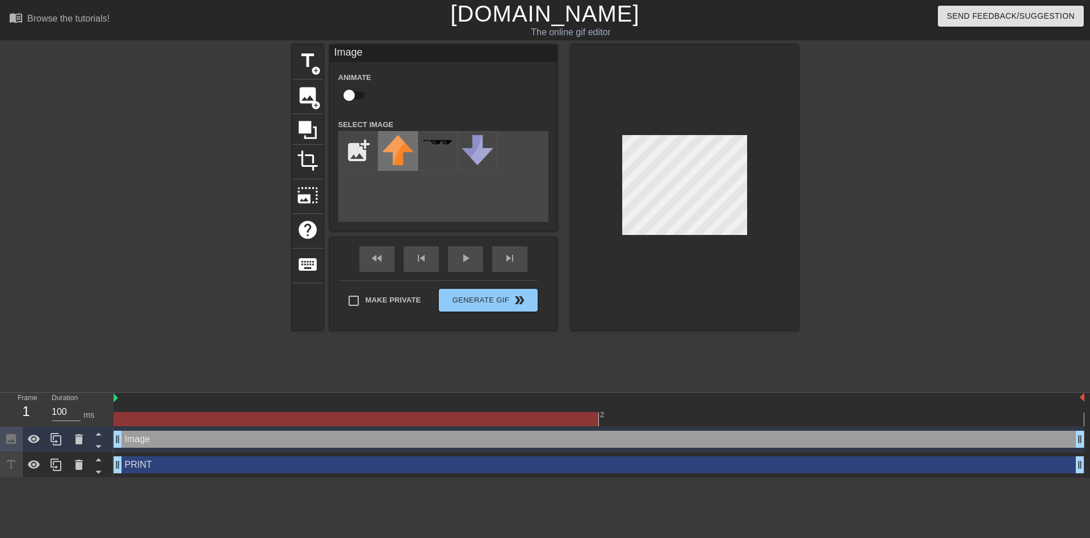
click at [395, 144] on img at bounding box center [398, 150] width 32 height 30
click at [311, 61] on span "title" at bounding box center [308, 61] width 22 height 22
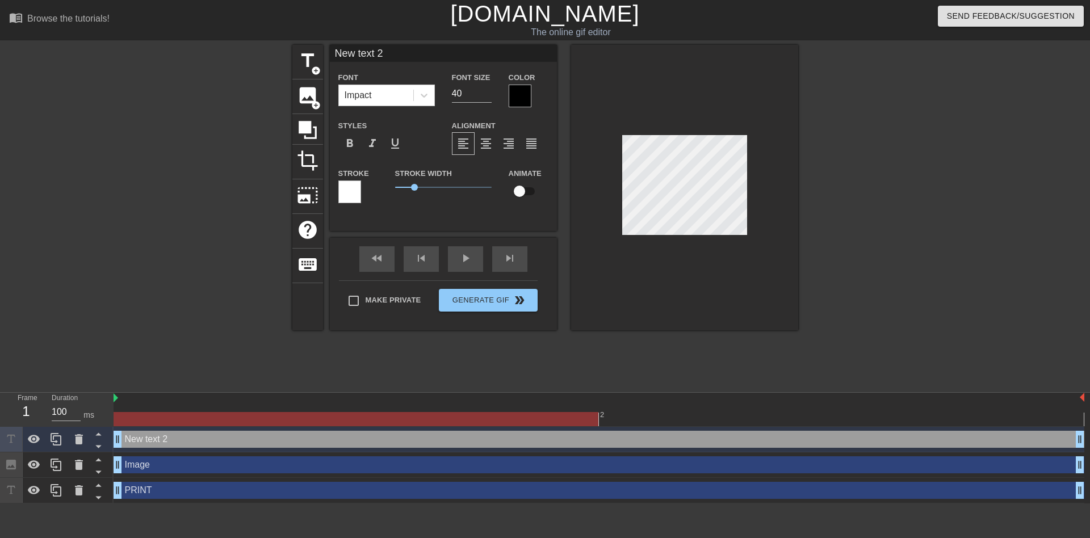
scroll to position [2, 1]
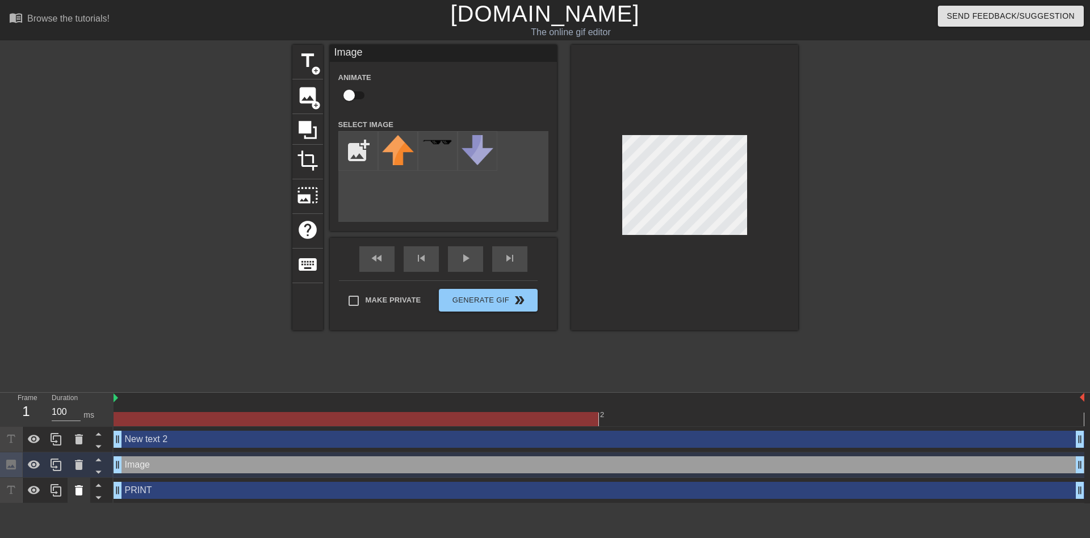
click at [78, 489] on icon at bounding box center [79, 490] width 8 height 10
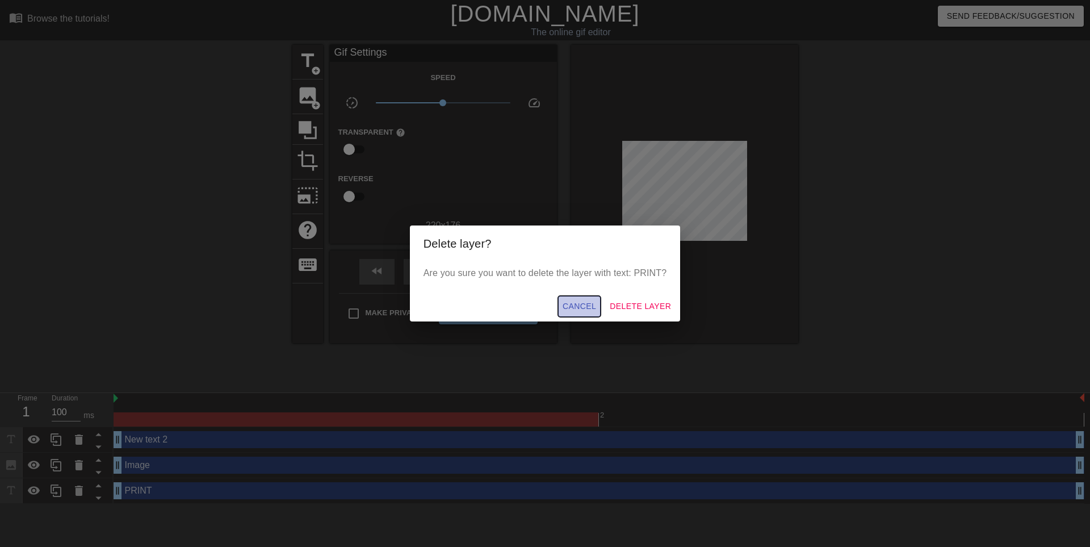
click at [576, 299] on button "Cancel" at bounding box center [579, 306] width 43 height 21
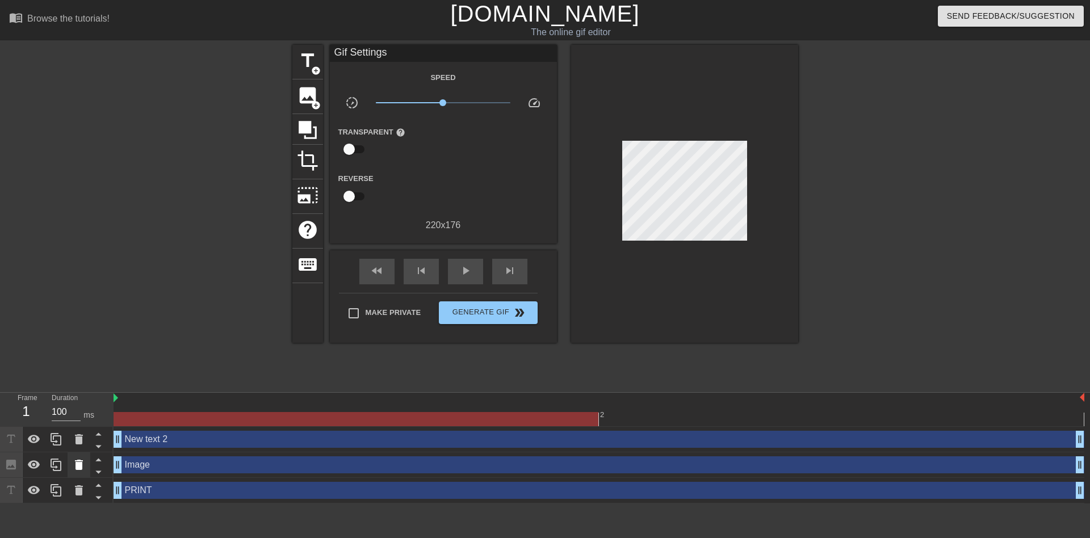
click at [78, 464] on icon at bounding box center [79, 465] width 8 height 10
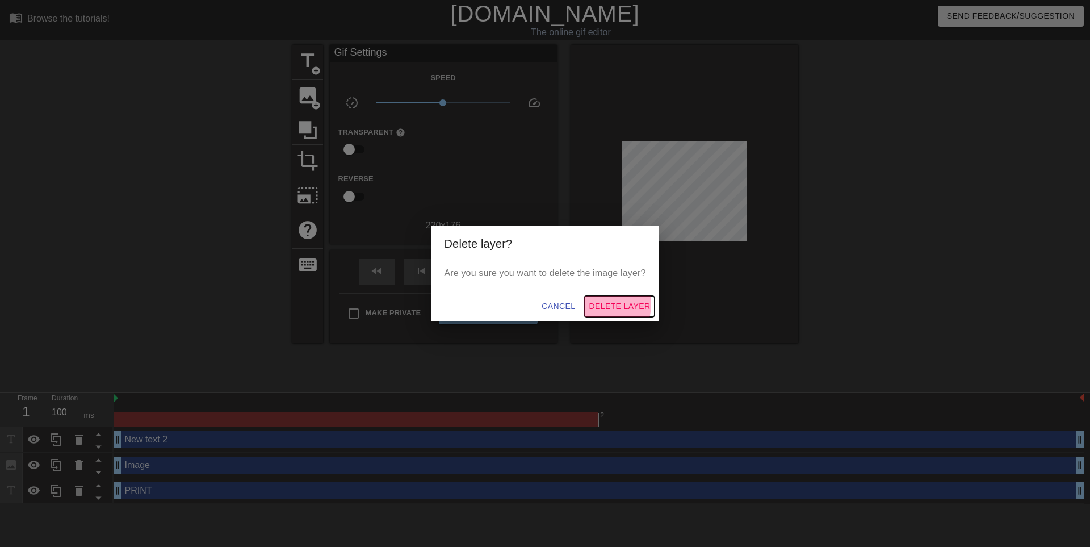
click at [598, 304] on span "Delete Layer" at bounding box center [619, 306] width 61 height 14
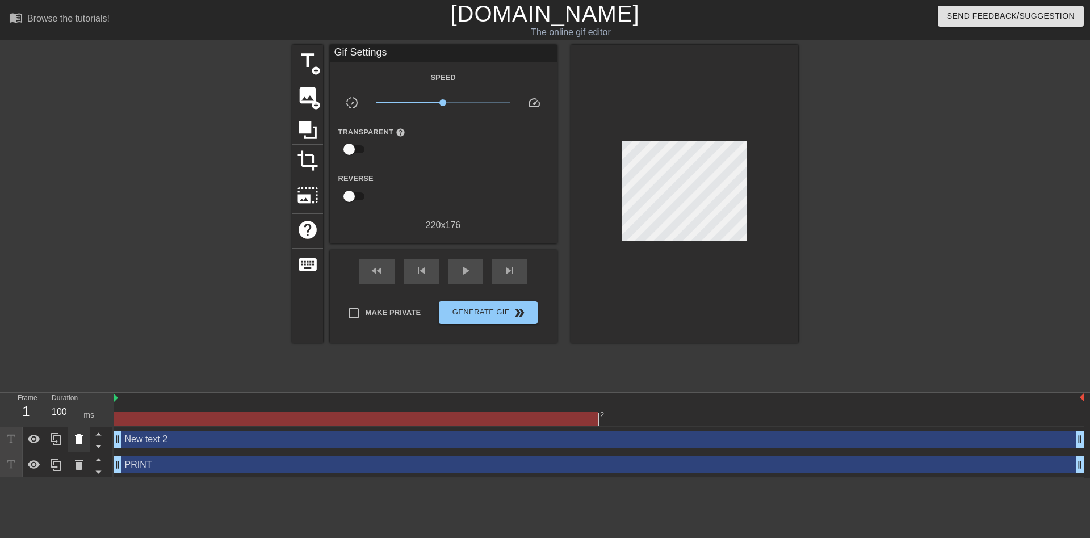
click at [81, 442] on icon at bounding box center [79, 439] width 8 height 10
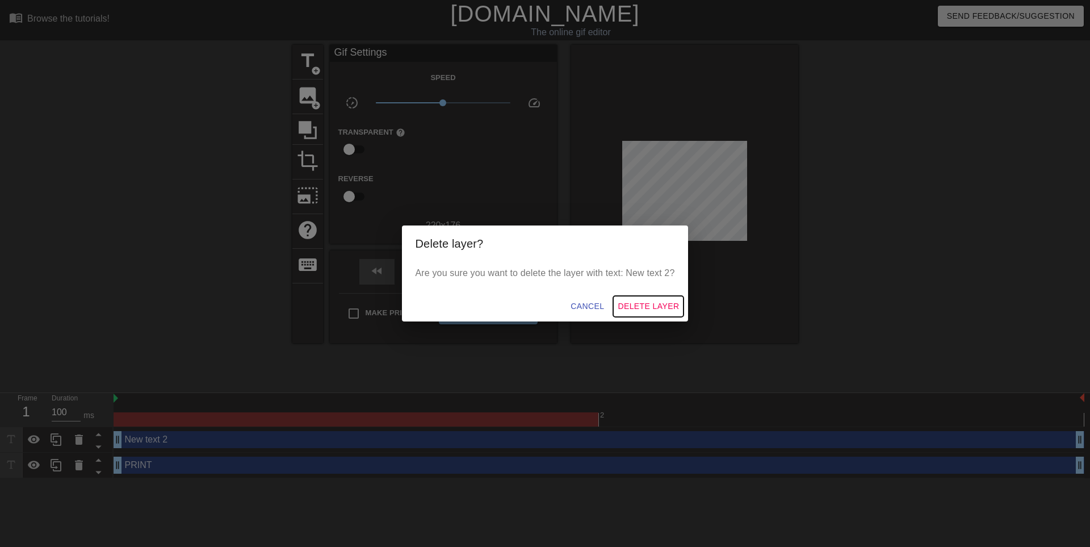
click at [626, 305] on span "Delete Layer" at bounding box center [648, 306] width 61 height 14
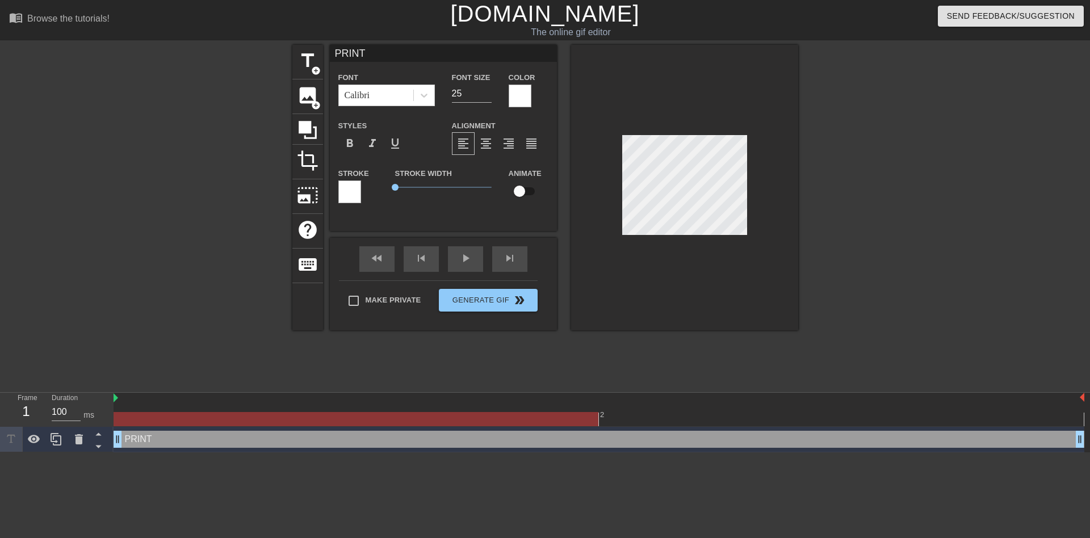
click at [518, 186] on input "checkbox" at bounding box center [519, 192] width 65 height 22
checkbox input "true"
click at [422, 216] on div "PRINT Font Calibri Font Size 25 Color Styles format_bold format_italic format_u…" at bounding box center [443, 138] width 227 height 186
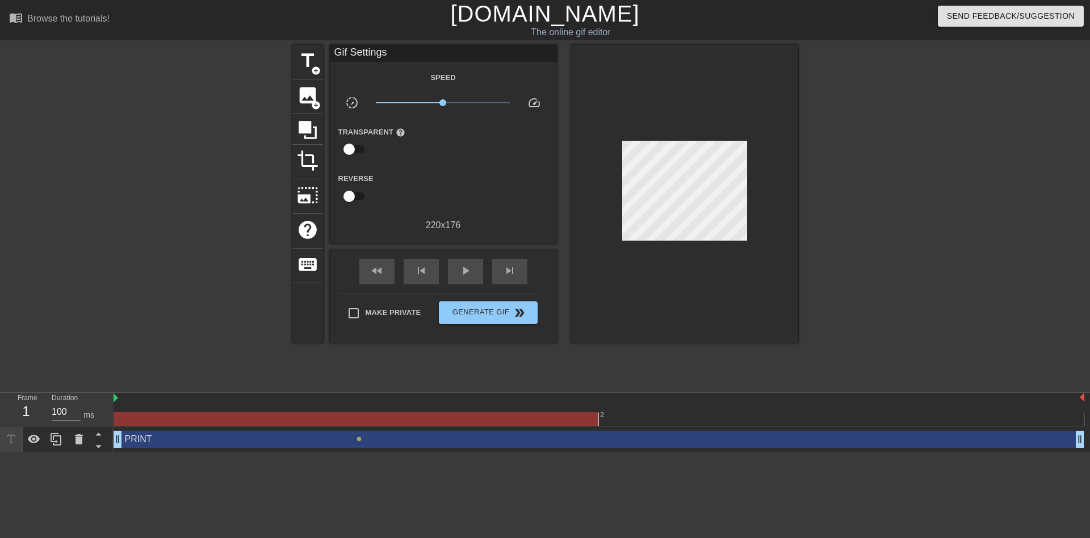
drag, startPoint x: 358, startPoint y: 439, endPoint x: 265, endPoint y: 445, distance: 92.7
click at [265, 445] on div "PRINT drag_handle drag_handle lens" at bounding box center [599, 439] width 971 height 17
drag, startPoint x: 359, startPoint y: 439, endPoint x: 323, endPoint y: 444, distance: 36.1
click at [323, 444] on div "PRINT drag_handle drag_handle lens" at bounding box center [599, 439] width 971 height 17
drag, startPoint x: 358, startPoint y: 439, endPoint x: 229, endPoint y: 326, distance: 171.8
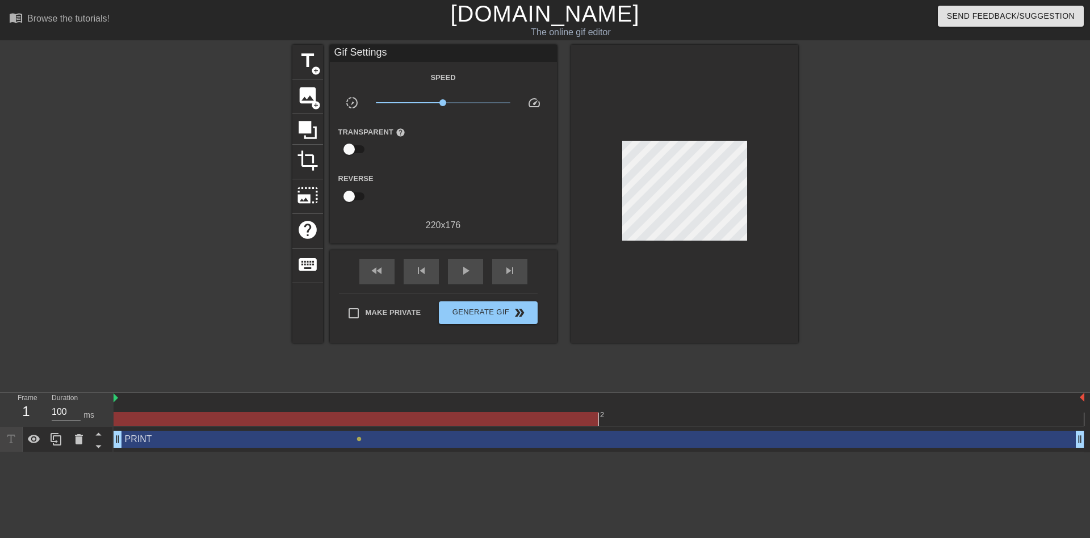
click at [229, 326] on div at bounding box center [193, 215] width 170 height 341
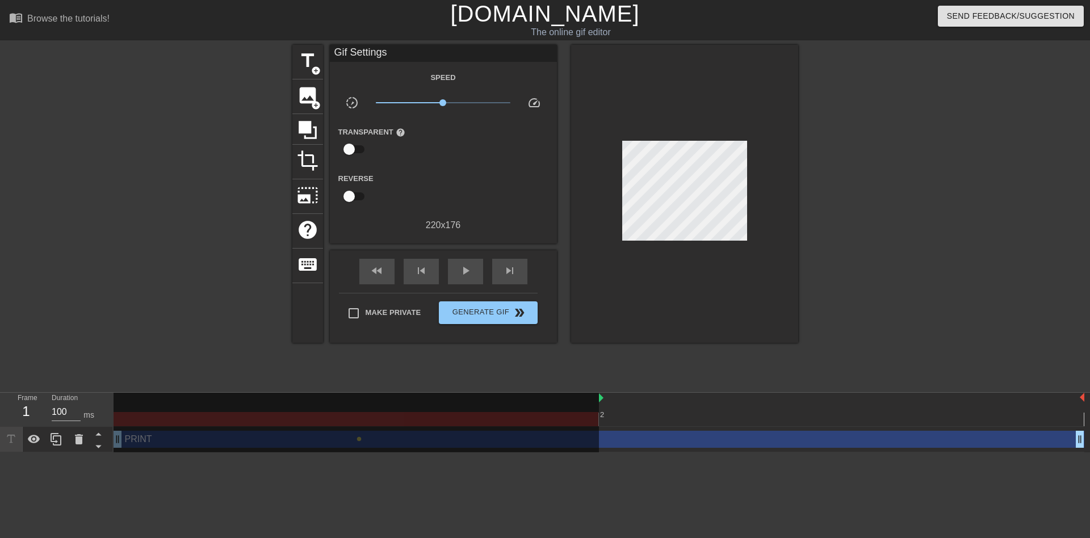
drag, startPoint x: 116, startPoint y: 399, endPoint x: 517, endPoint y: 390, distance: 400.9
click at [482, 391] on div "menu_book Browse the tutorials! [DOMAIN_NAME] The online gif editor Send Feedba…" at bounding box center [545, 226] width 1090 height 452
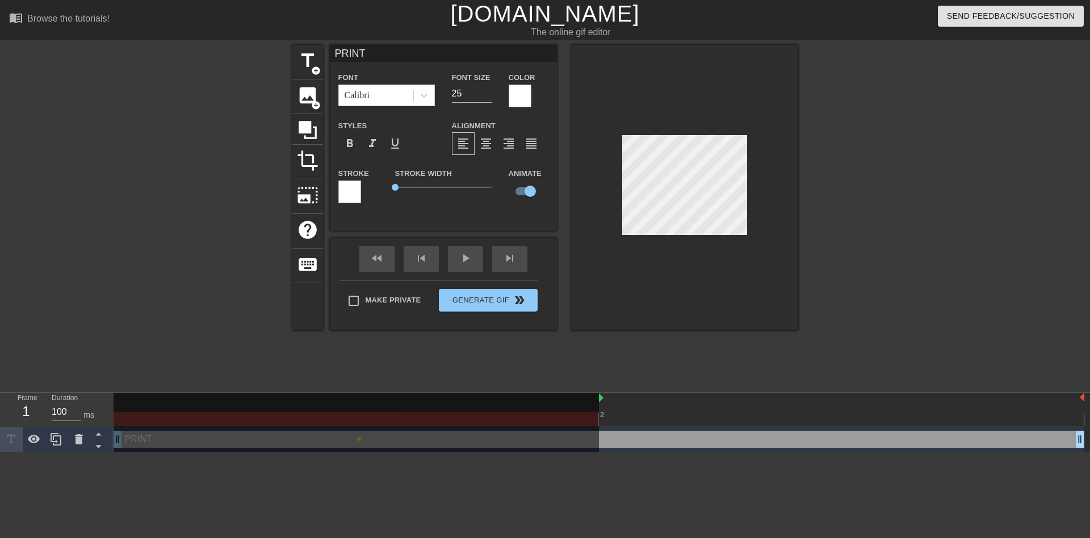
click at [736, 409] on div "2" at bounding box center [841, 411] width 485 height 14
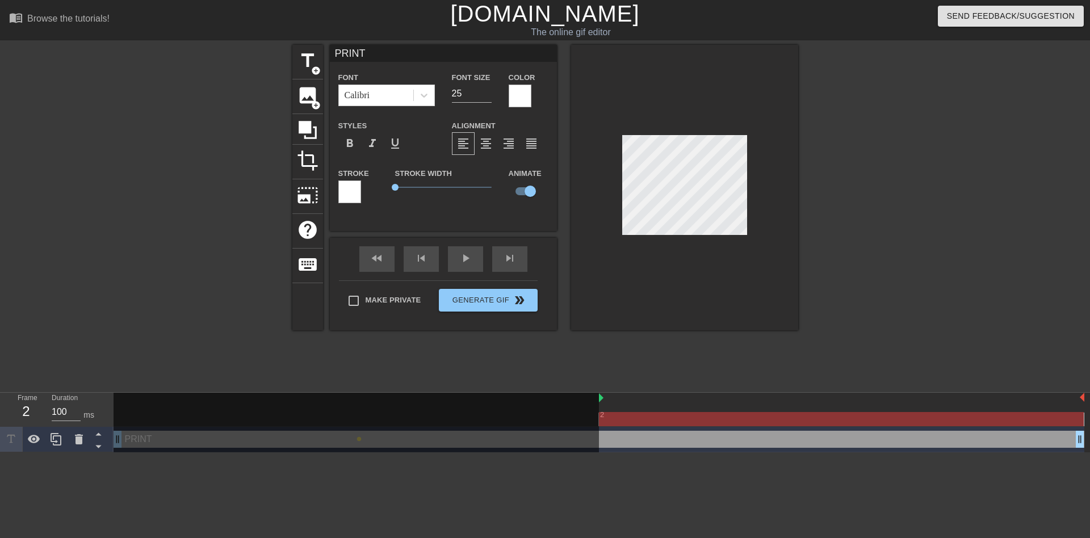
click at [375, 414] on div at bounding box center [356, 424] width 485 height 62
click at [533, 434] on div at bounding box center [356, 424] width 485 height 62
click at [598, 399] on div at bounding box center [356, 424] width 485 height 62
click at [602, 399] on img at bounding box center [601, 397] width 5 height 9
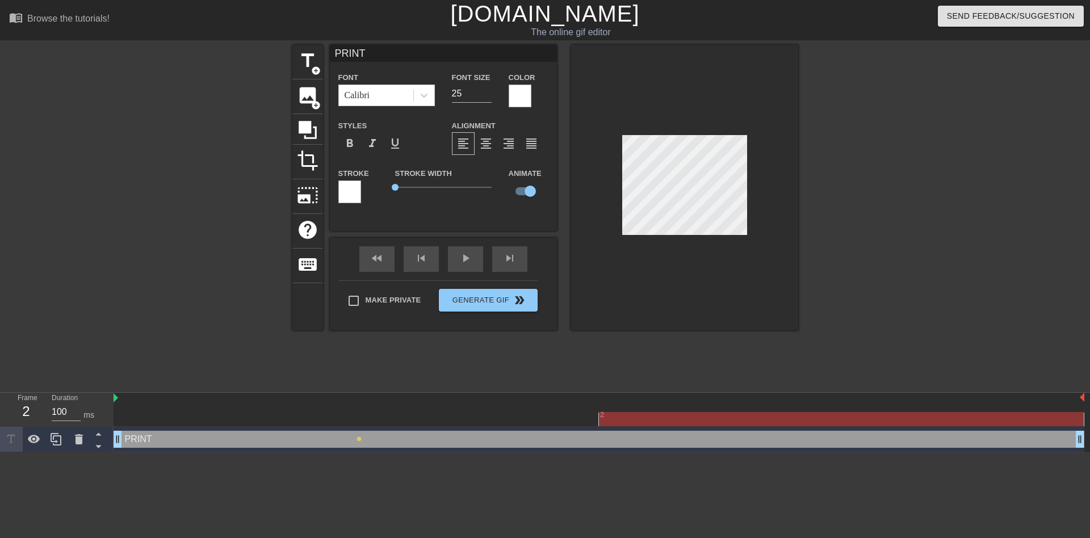
drag, startPoint x: 600, startPoint y: 399, endPoint x: 185, endPoint y: 404, distance: 415.0
click at [439, 413] on div at bounding box center [599, 419] width 971 height 14
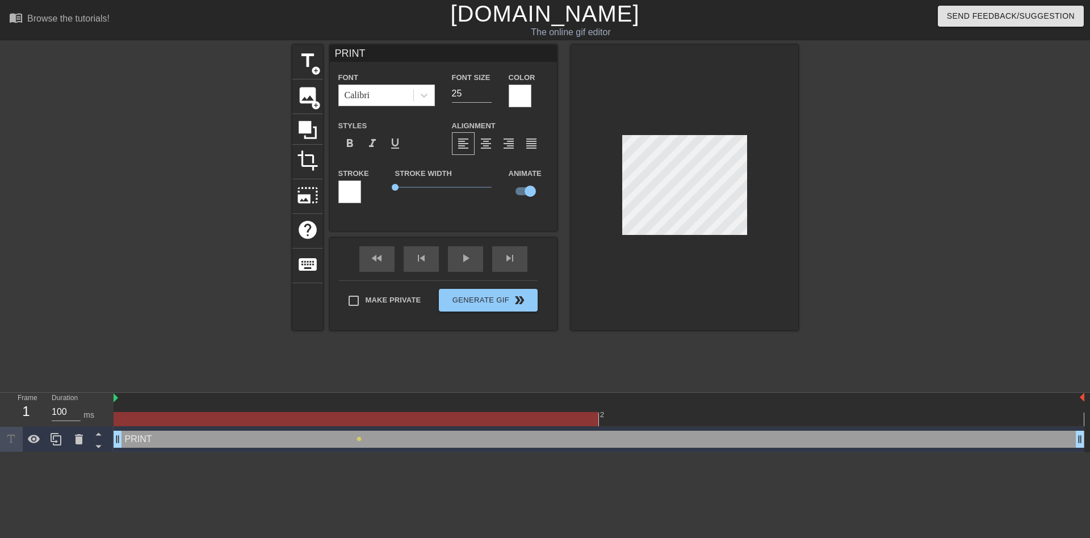
click at [694, 411] on div "2" at bounding box center [841, 411] width 485 height 14
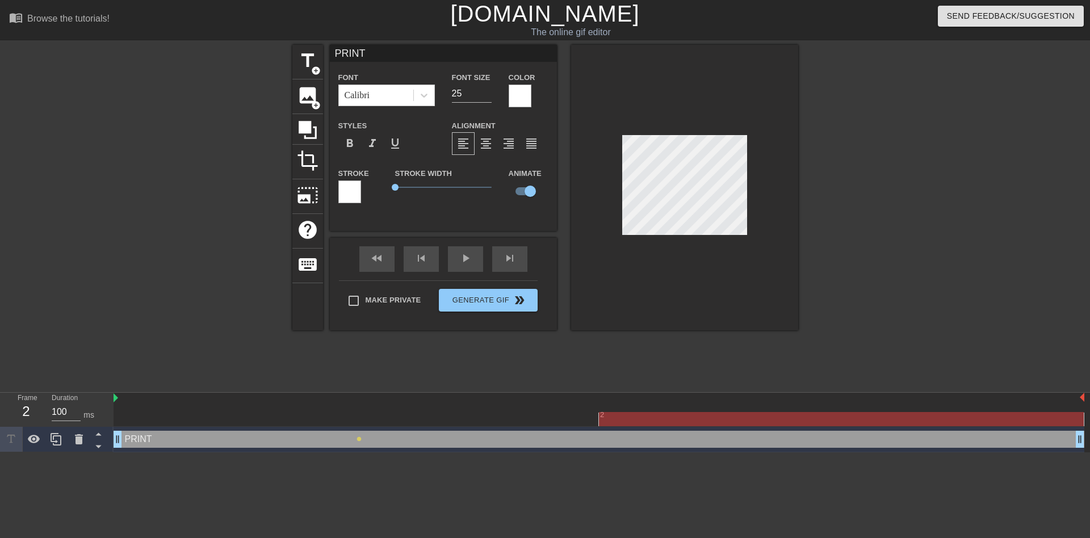
click at [703, 442] on div "PRINT drag_handle drag_handle" at bounding box center [599, 439] width 971 height 17
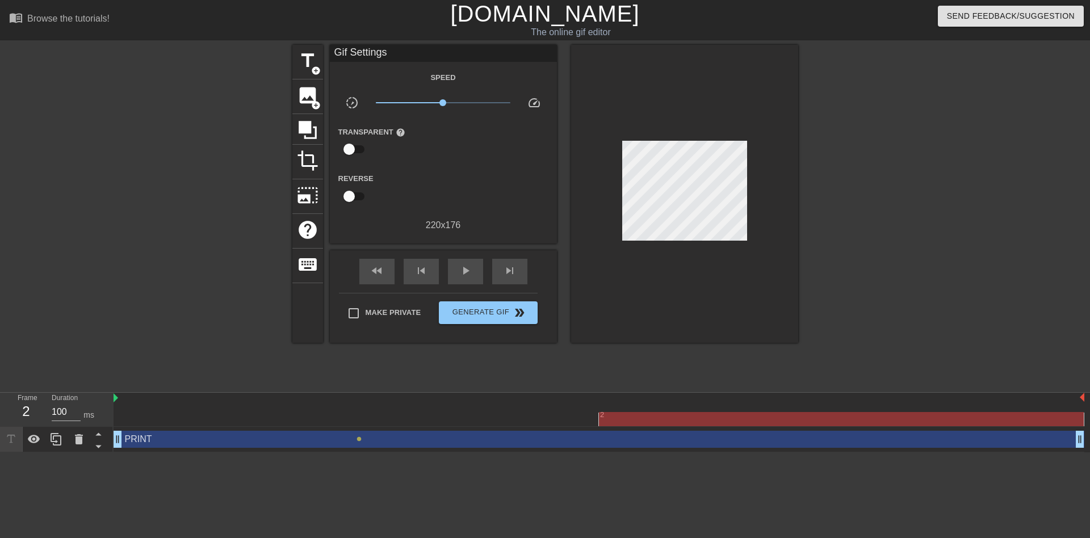
drag, startPoint x: 358, startPoint y: 438, endPoint x: 667, endPoint y: 410, distance: 310.7
click at [667, 409] on div "2" at bounding box center [841, 411] width 485 height 14
click at [678, 420] on div at bounding box center [841, 419] width 485 height 14
click at [484, 420] on div at bounding box center [599, 419] width 971 height 14
click at [686, 409] on div "2" at bounding box center [841, 411] width 485 height 14
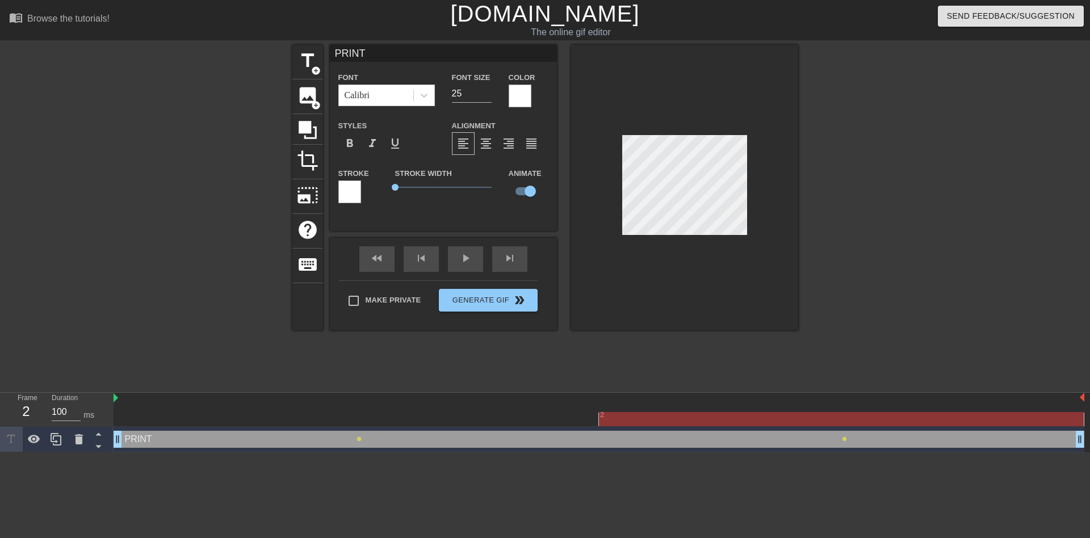
click at [871, 207] on div at bounding box center [897, 215] width 170 height 341
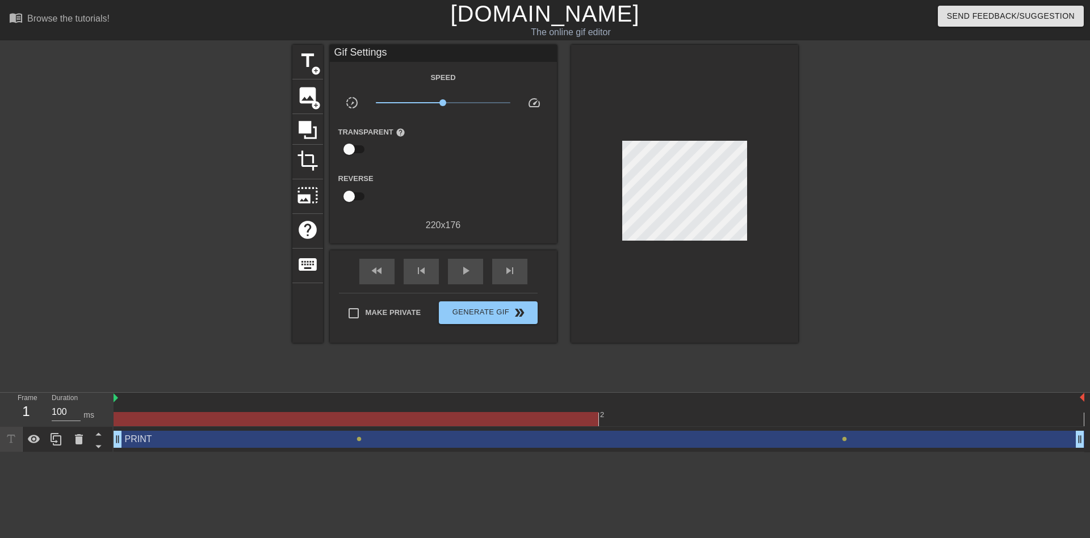
click at [387, 415] on div at bounding box center [599, 419] width 971 height 14
click at [458, 269] on div "play_arrow" at bounding box center [465, 272] width 35 height 26
click at [478, 313] on span "Generate Gif double_arrow" at bounding box center [487, 313] width 89 height 14
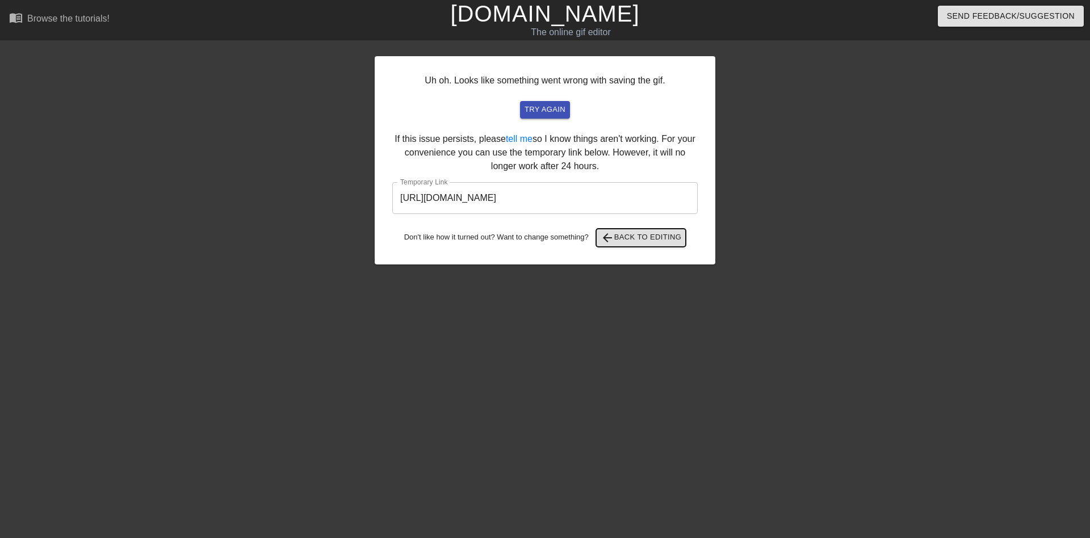
click at [628, 236] on span "arrow_back Back to Editing" at bounding box center [641, 238] width 81 height 14
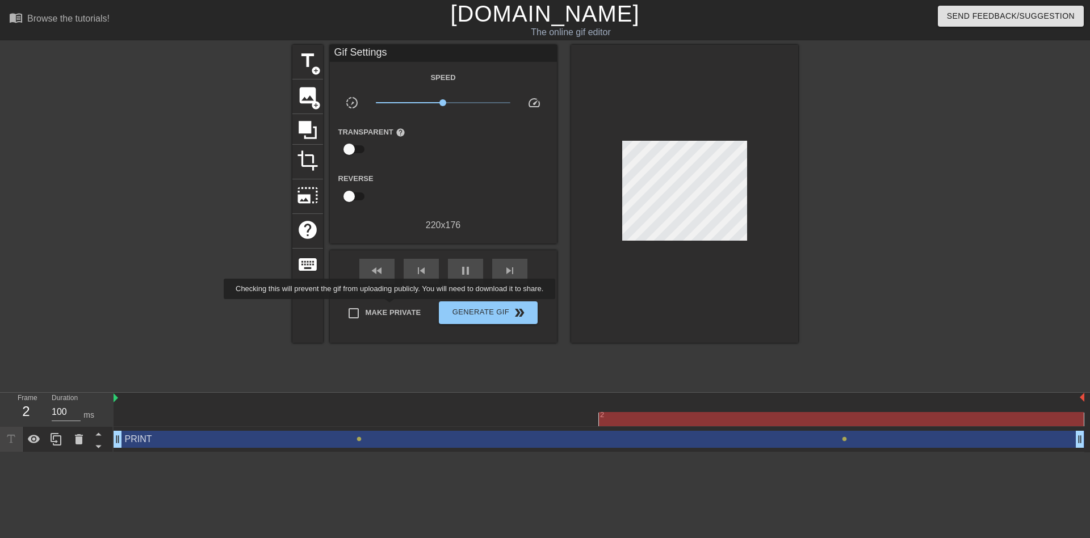
click at [391, 309] on span "Make Private" at bounding box center [394, 312] width 56 height 11
click at [366, 309] on input "Make Private" at bounding box center [354, 313] width 24 height 24
checkbox input "true"
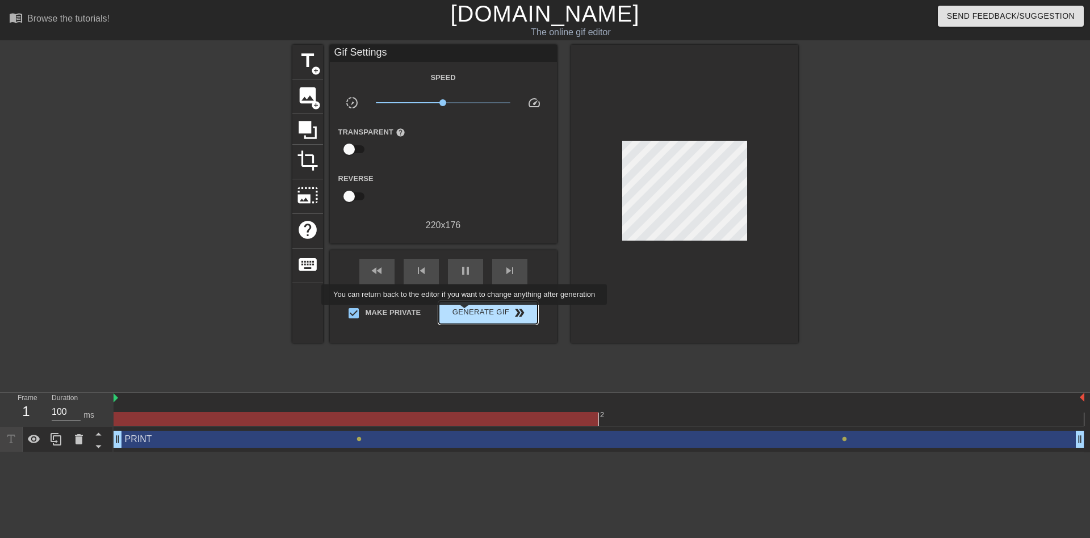
click at [477, 312] on span "Generate Gif double_arrow" at bounding box center [487, 313] width 89 height 14
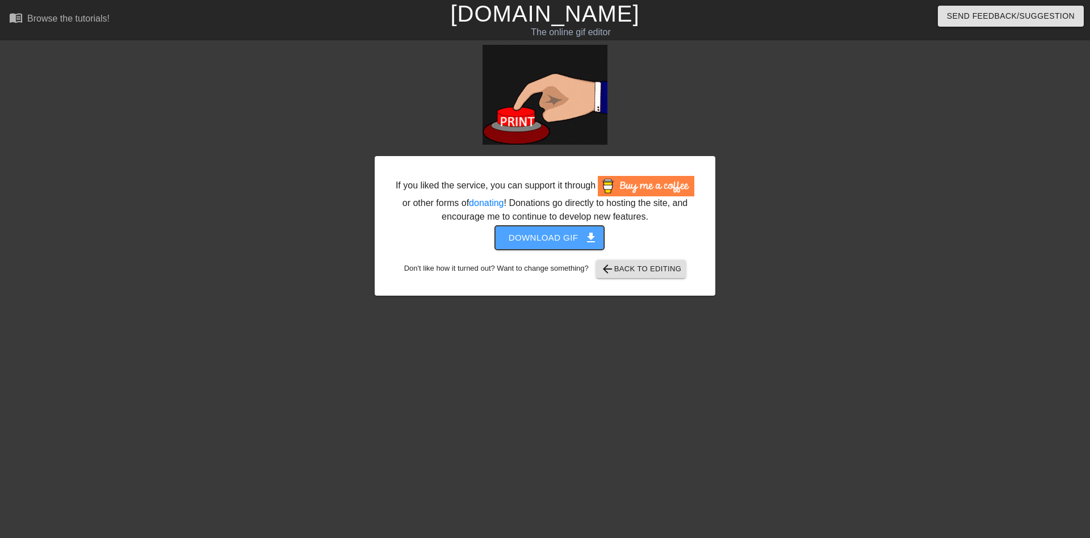
click at [585, 231] on span "get_app" at bounding box center [591, 238] width 14 height 14
